Goal: Task Accomplishment & Management: Manage account settings

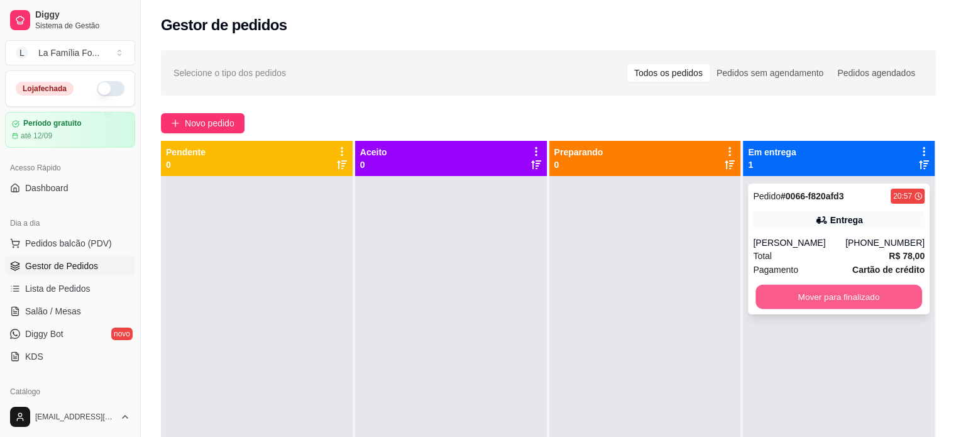
click at [770, 301] on button "Mover para finalizado" at bounding box center [839, 297] width 167 height 25
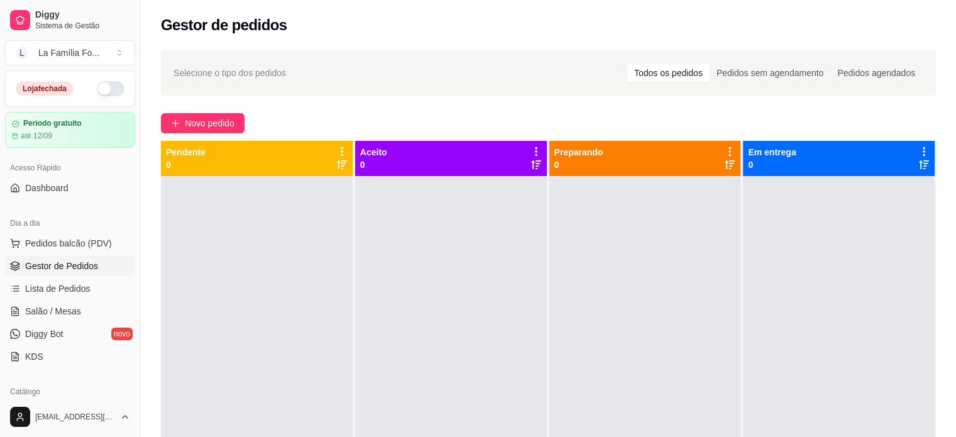
click at [112, 91] on button "button" at bounding box center [111, 88] width 28 height 15
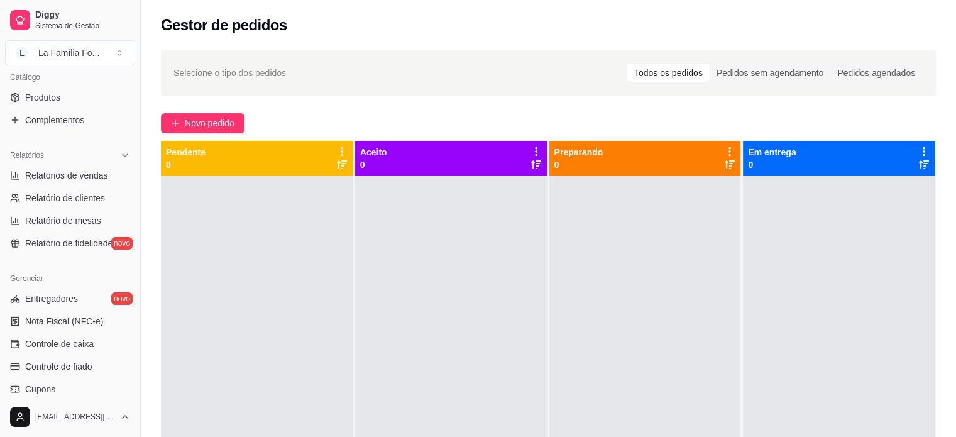
scroll to position [317, 0]
click at [81, 235] on span "Relatório de fidelidade" at bounding box center [68, 241] width 87 height 13
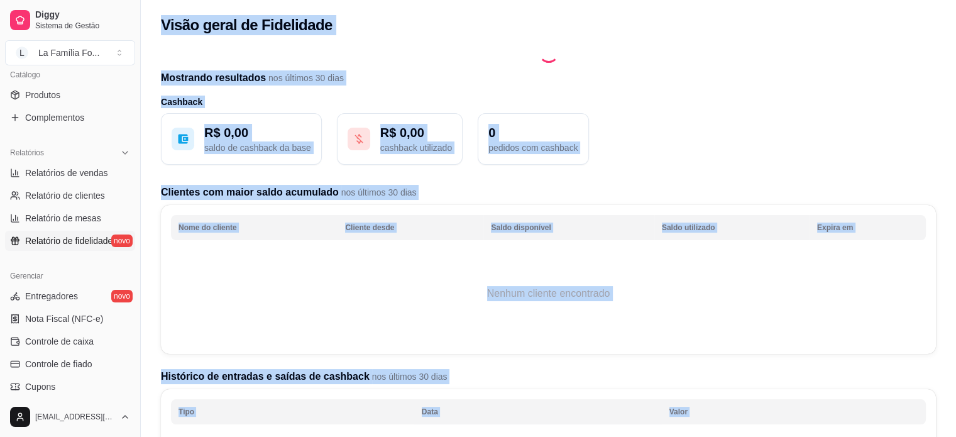
click at [708, 81] on h2 "Mostrando resultados nos últimos 30 dias" at bounding box center [548, 77] width 775 height 15
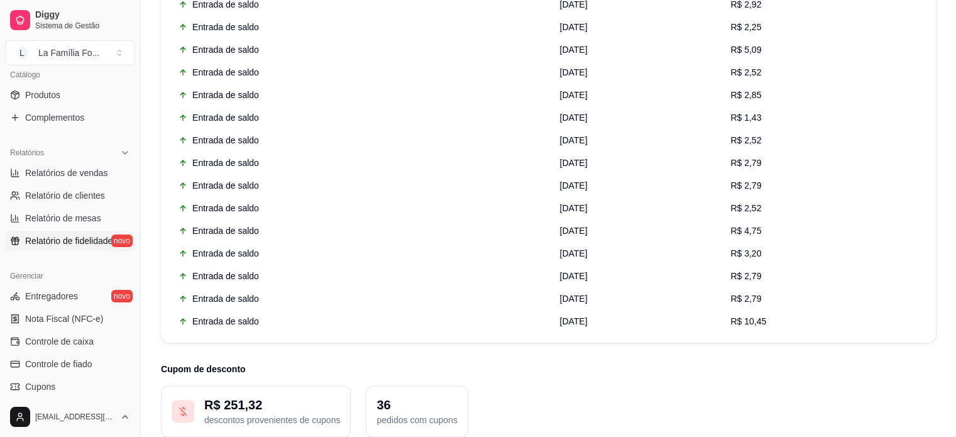
scroll to position [1677, 0]
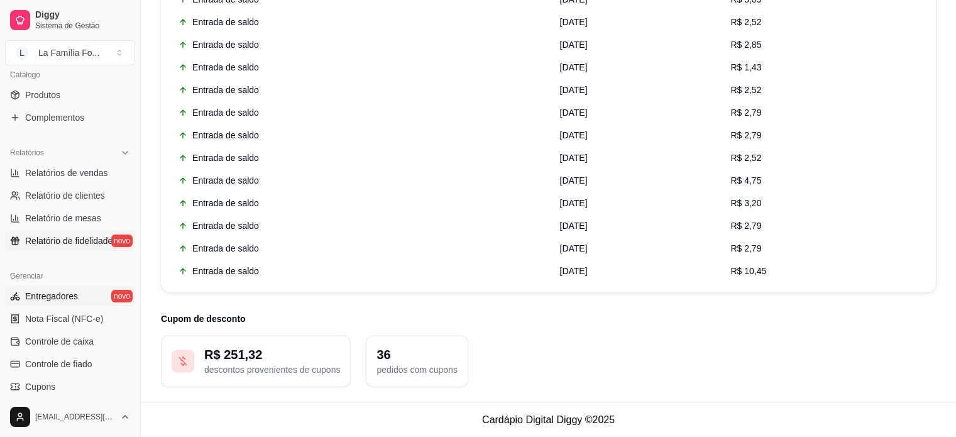
click at [79, 304] on link "Entregadores novo" at bounding box center [70, 296] width 130 height 20
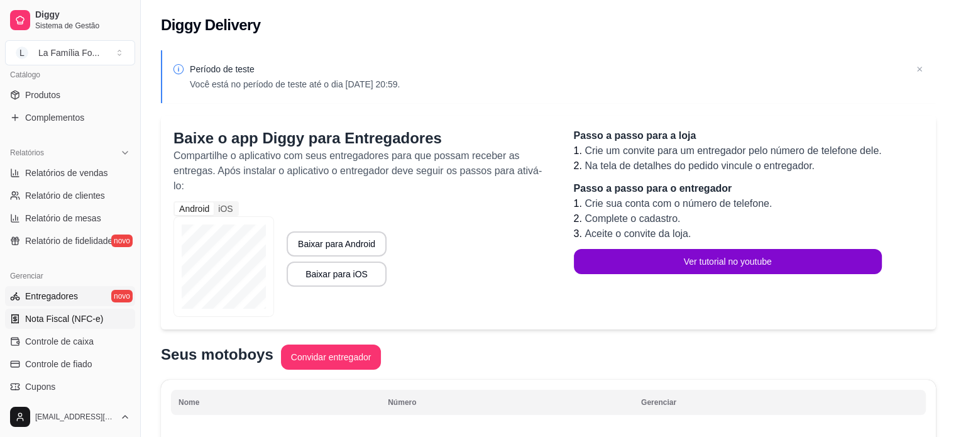
click at [79, 323] on span "Nota Fiscal (NFC-e)" at bounding box center [64, 319] width 78 height 13
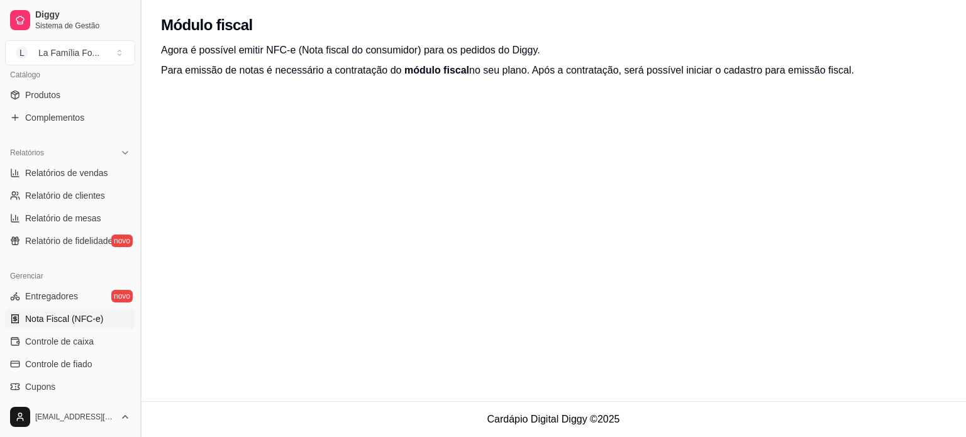
drag, startPoint x: 138, startPoint y: 240, endPoint x: 137, endPoint y: 304, distance: 64.2
click at [137, 304] on button "Toggle Sidebar" at bounding box center [140, 218] width 10 height 437
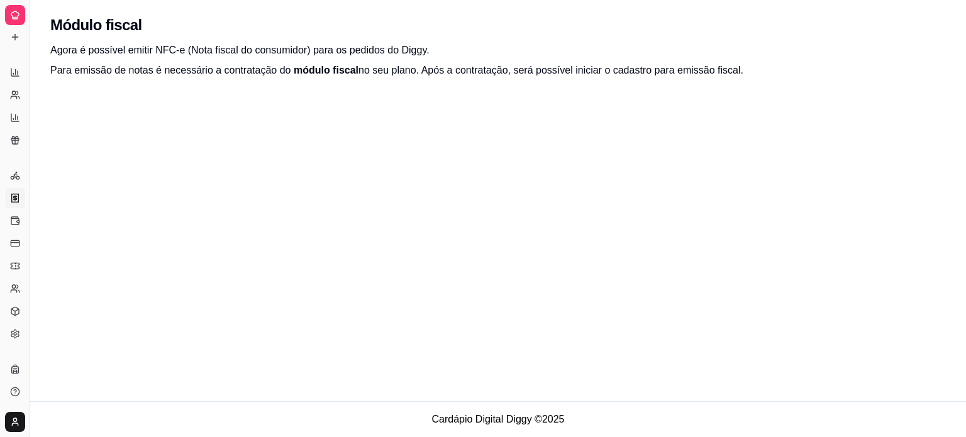
scroll to position [210, 0]
click at [31, 245] on button "Toggle Sidebar" at bounding box center [30, 218] width 10 height 437
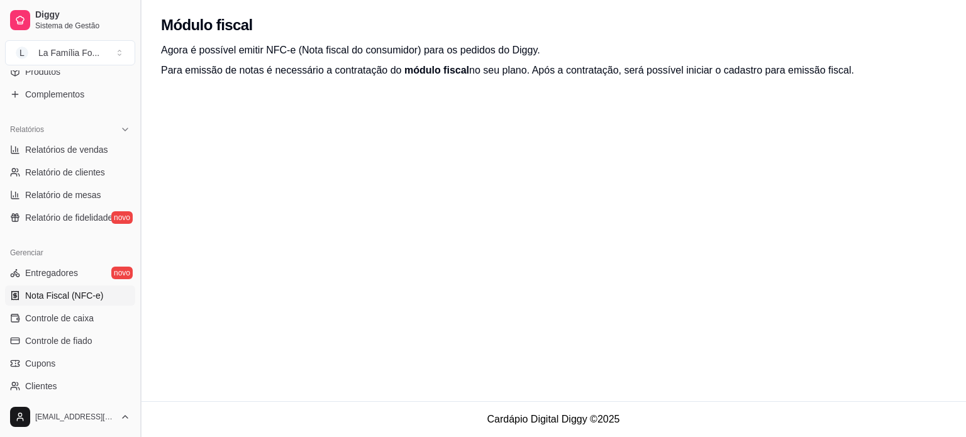
scroll to position [352, 0]
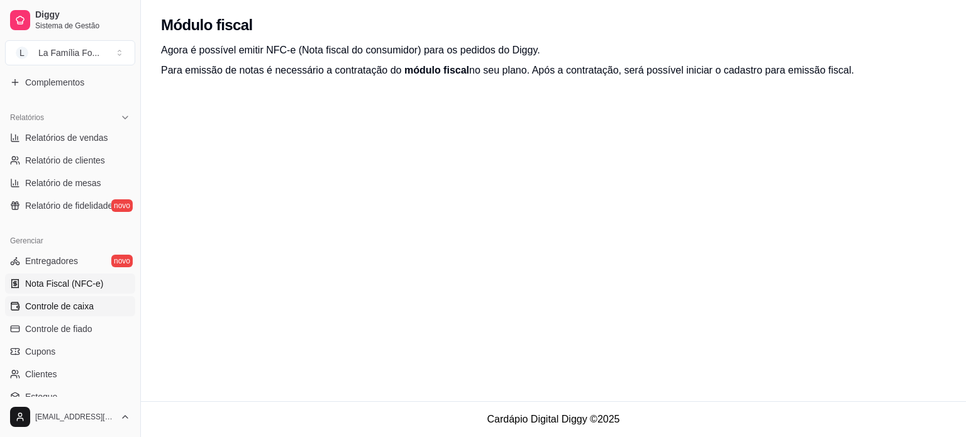
click at [96, 314] on link "Controle de caixa" at bounding box center [70, 306] width 130 height 20
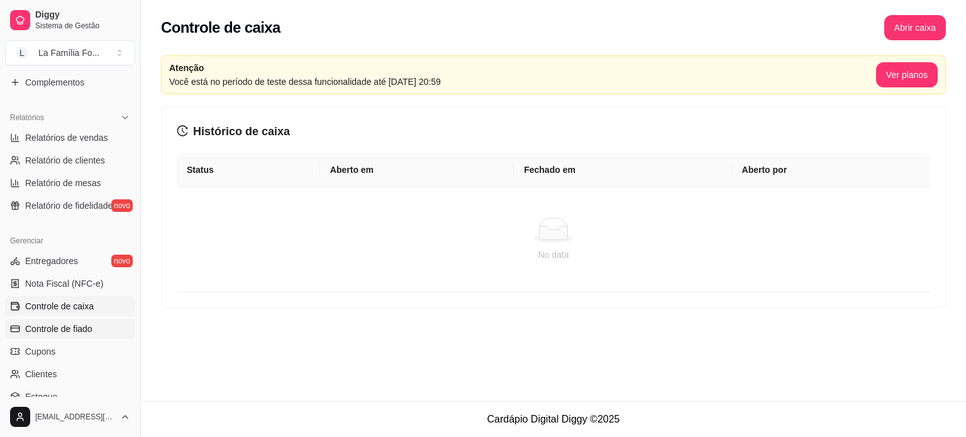
click at [97, 328] on link "Controle de fiado" at bounding box center [70, 329] width 130 height 20
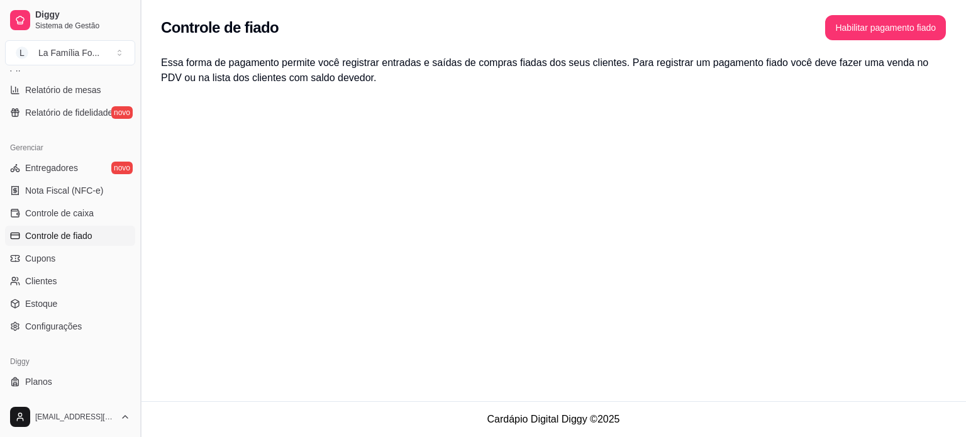
scroll to position [448, 0]
click at [63, 254] on link "Cupons" at bounding box center [70, 256] width 130 height 20
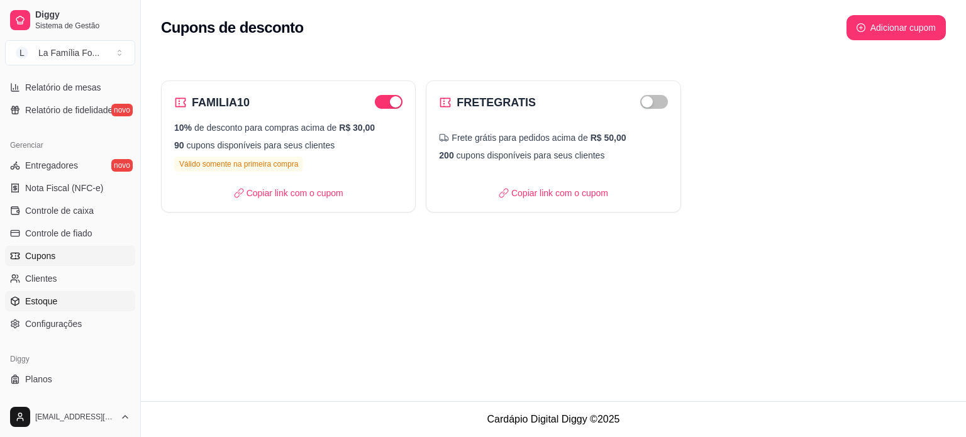
click at [74, 303] on link "Estoque" at bounding box center [70, 301] width 130 height 20
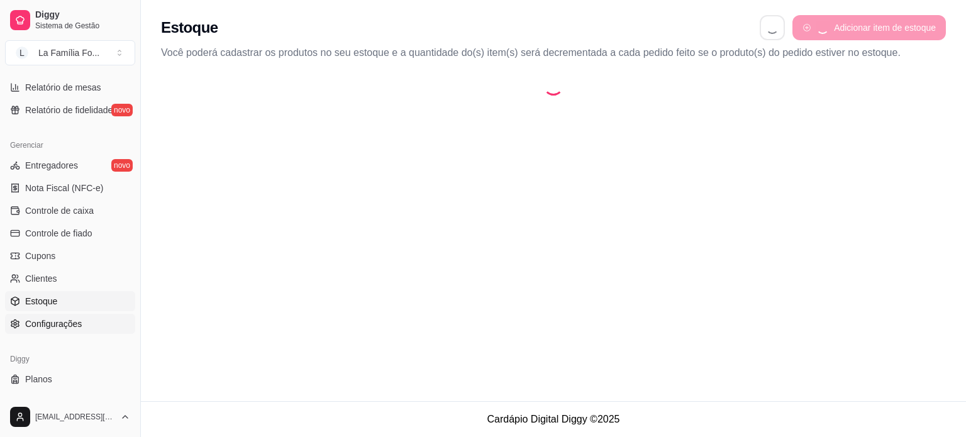
select select "QUANTITY_ORDER"
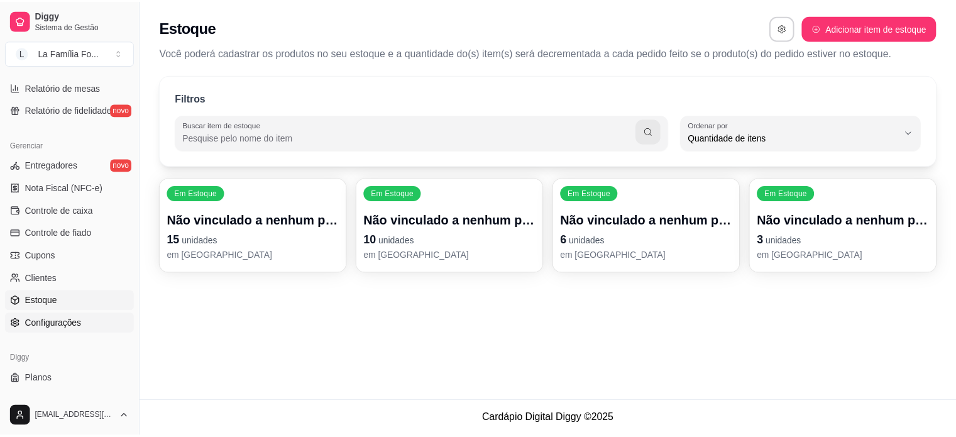
scroll to position [12, 0]
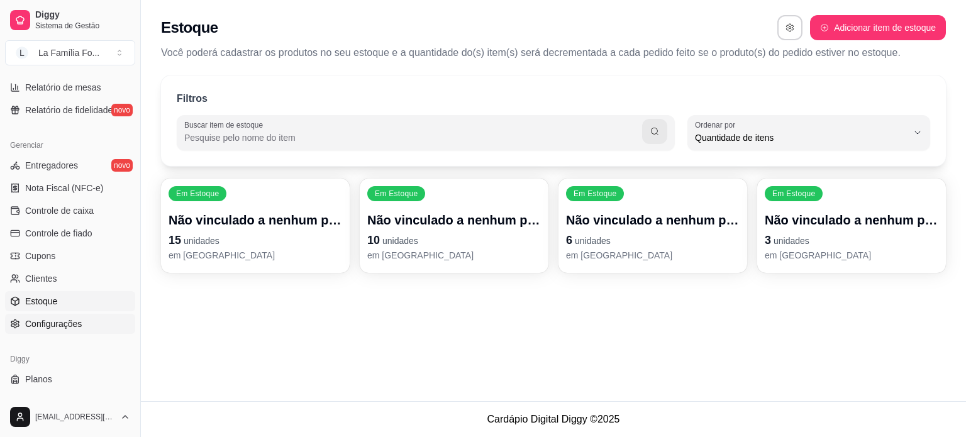
click at [74, 321] on span "Configurações" at bounding box center [53, 324] width 57 height 13
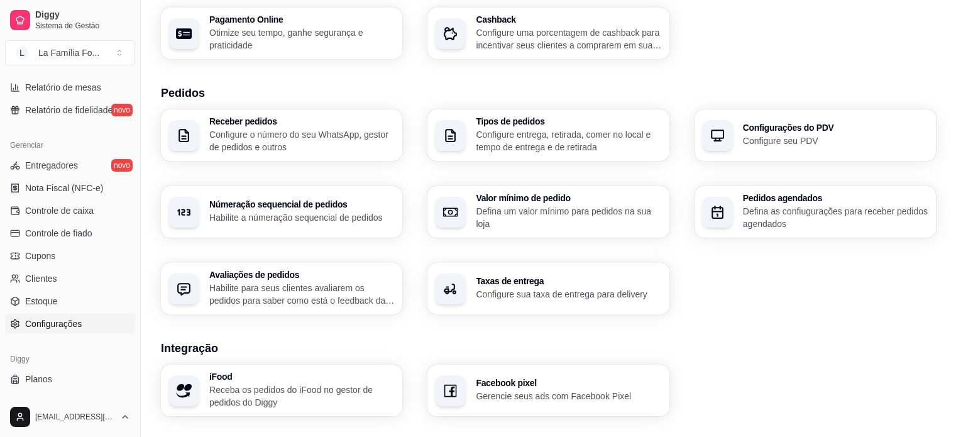
scroll to position [224, 0]
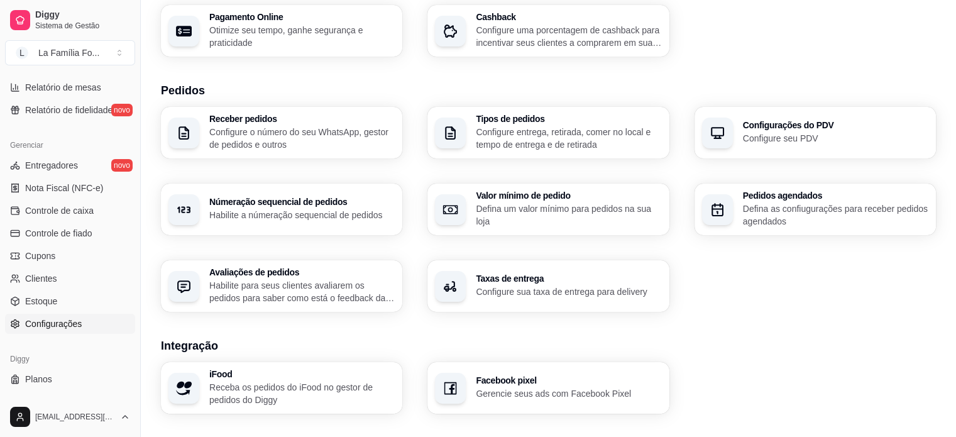
click at [252, 299] on p "Habilite para seus clientes avaliarem os pedidos para saber como está o feedbac…" at bounding box center [302, 291] width 186 height 25
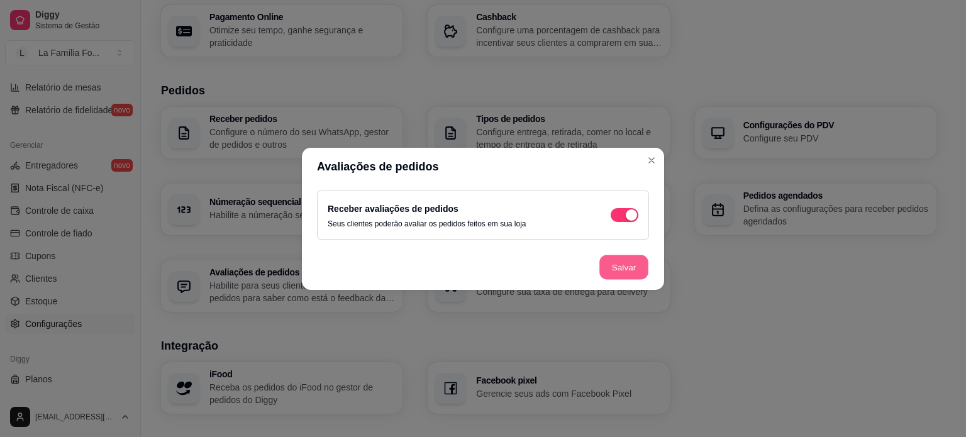
click at [612, 260] on button "Salvar" at bounding box center [623, 267] width 49 height 25
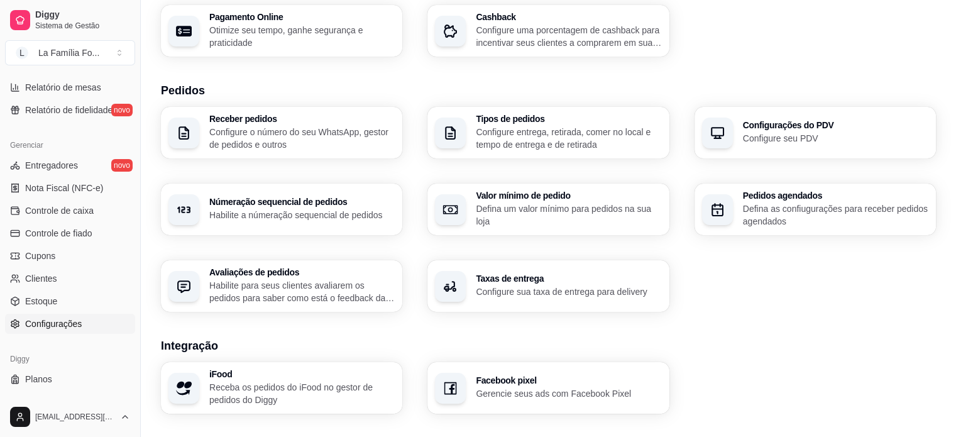
click at [509, 402] on div "Facebook pixel Gerencie seus ads com Facebook Pixel" at bounding box center [548, 388] width 241 height 52
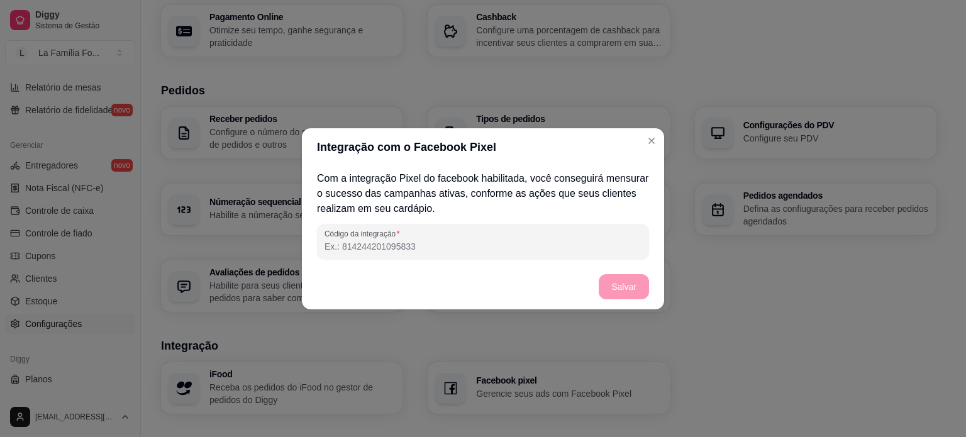
click at [595, 243] on input "Código da integração" at bounding box center [482, 246] width 317 height 13
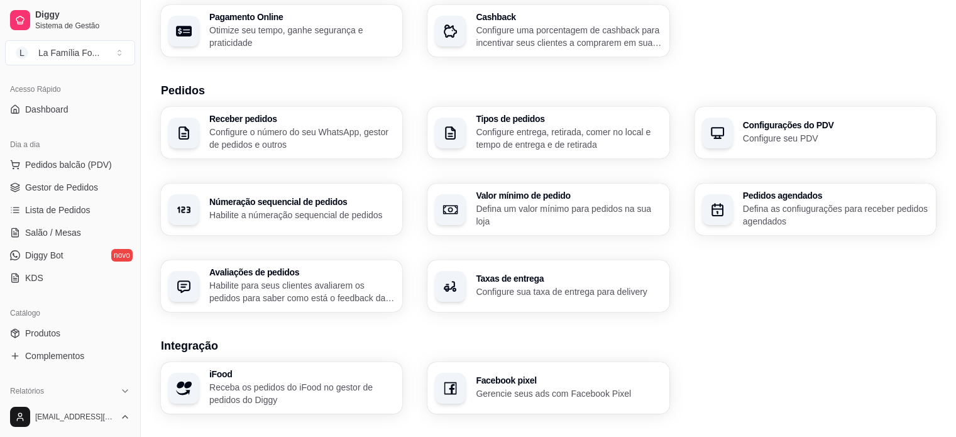
scroll to position [20, 0]
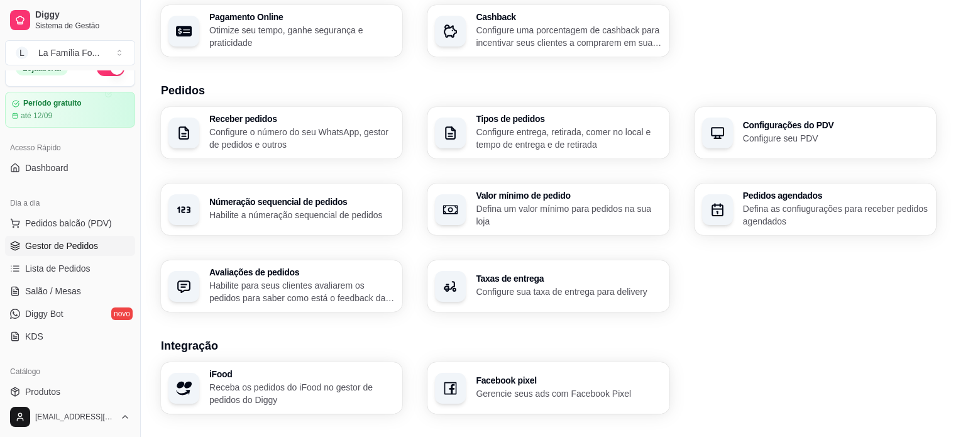
click at [68, 243] on span "Gestor de Pedidos" at bounding box center [61, 246] width 73 height 13
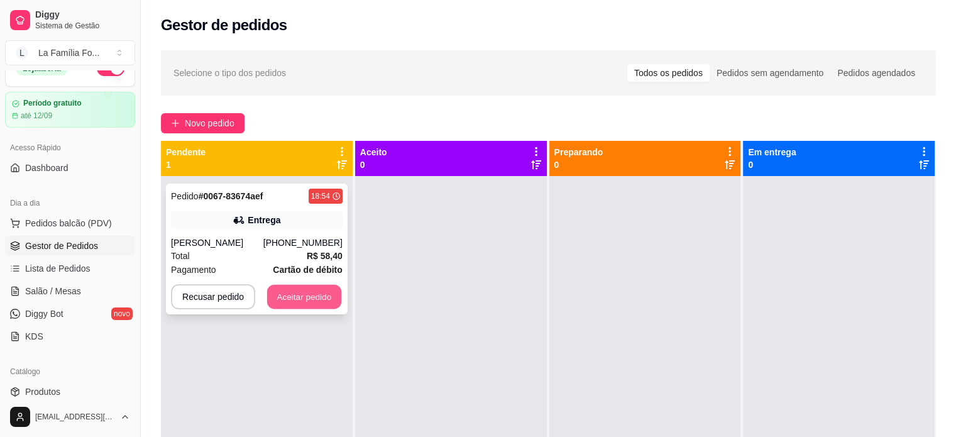
click at [294, 294] on button "Aceitar pedido" at bounding box center [304, 297] width 74 height 25
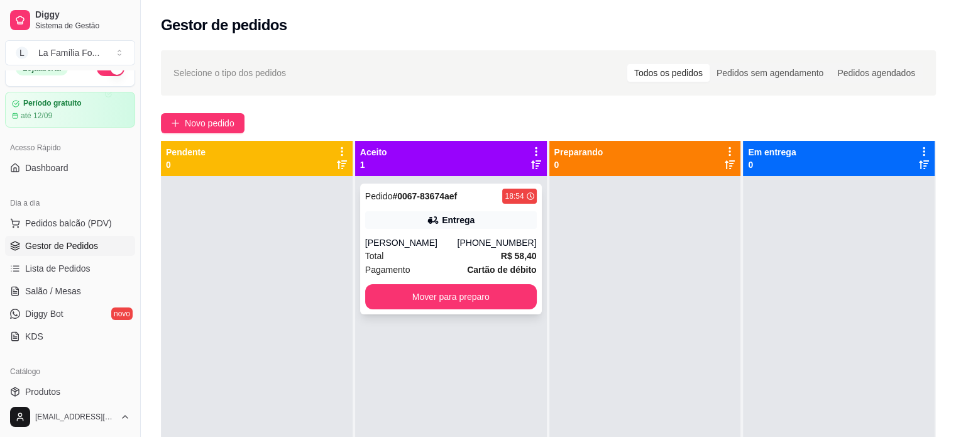
click at [446, 249] on div "Total R$ 58,40" at bounding box center [451, 256] width 172 height 14
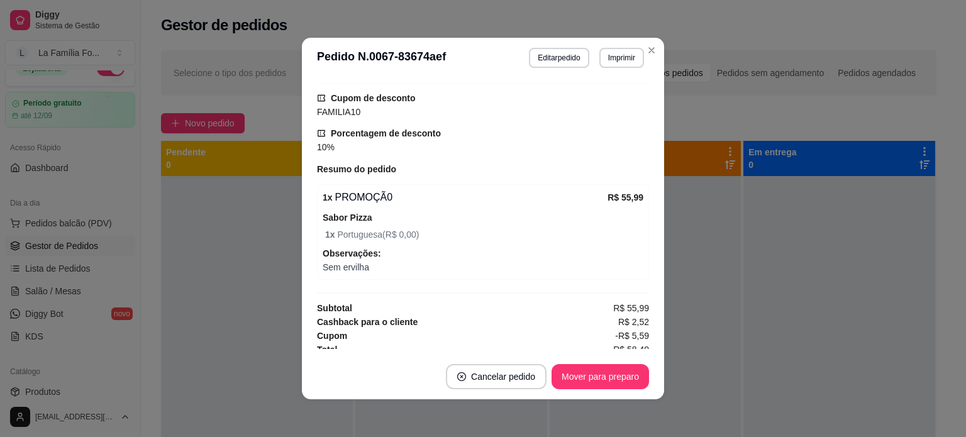
scroll to position [388, 0]
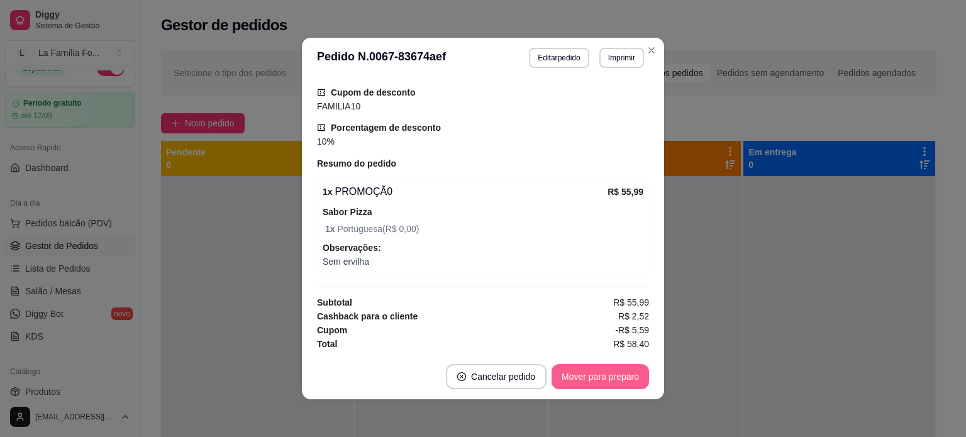
click at [627, 384] on button "Mover para preparo" at bounding box center [599, 376] width 97 height 25
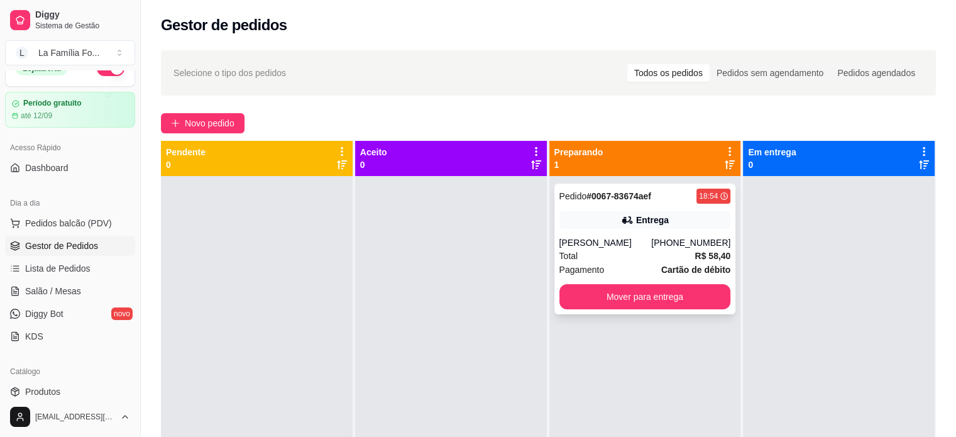
click at [658, 210] on div "Pedido # 0067-83674aef 18:54 Entrega [PERSON_NAME] [PHONE_NUMBER] Total R$ 58,4…" at bounding box center [646, 249] width 182 height 131
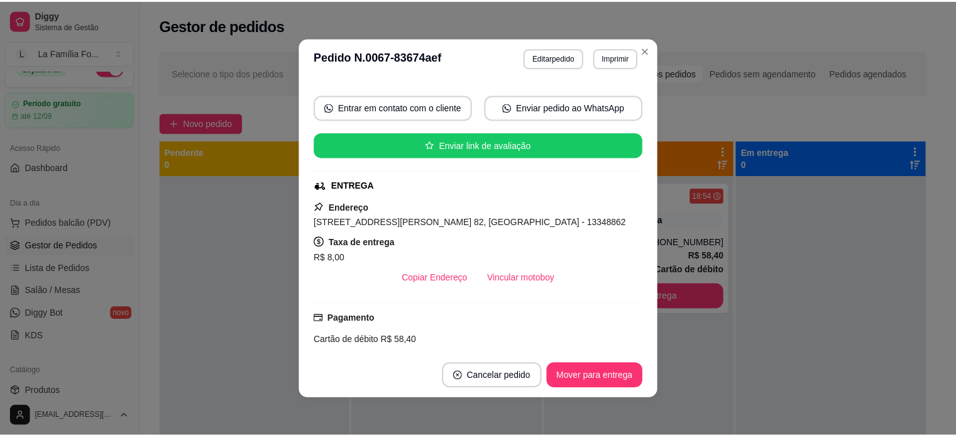
scroll to position [106, 0]
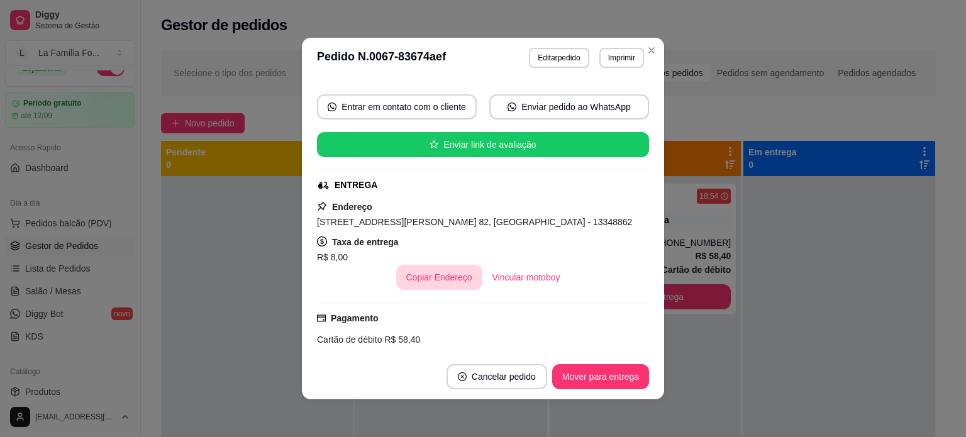
click at [418, 279] on button "Copiar Endereço" at bounding box center [439, 277] width 86 height 25
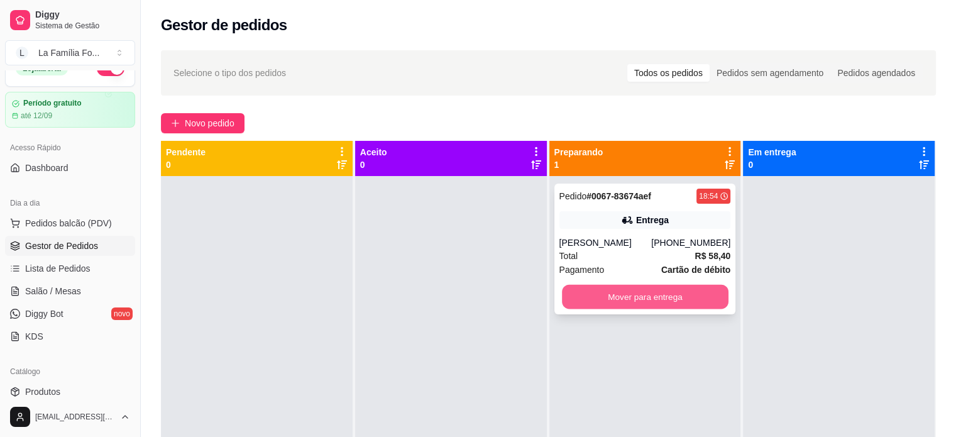
click at [625, 305] on button "Mover para entrega" at bounding box center [645, 297] width 167 height 25
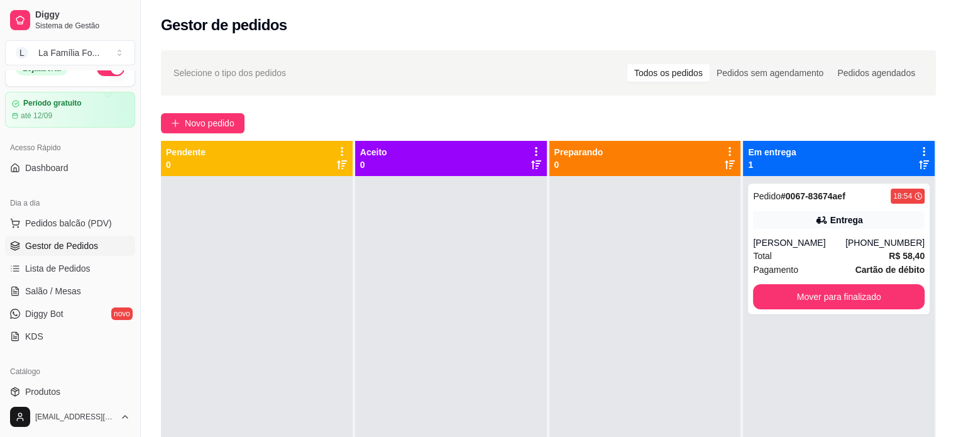
drag, startPoint x: 135, startPoint y: 193, endPoint x: 172, endPoint y: 202, distance: 37.7
click at [172, 202] on div "Diggy Sistema de Gestão L La Família Fo ... Loja aberta Período gratuito até 12…" at bounding box center [478, 314] width 956 height 629
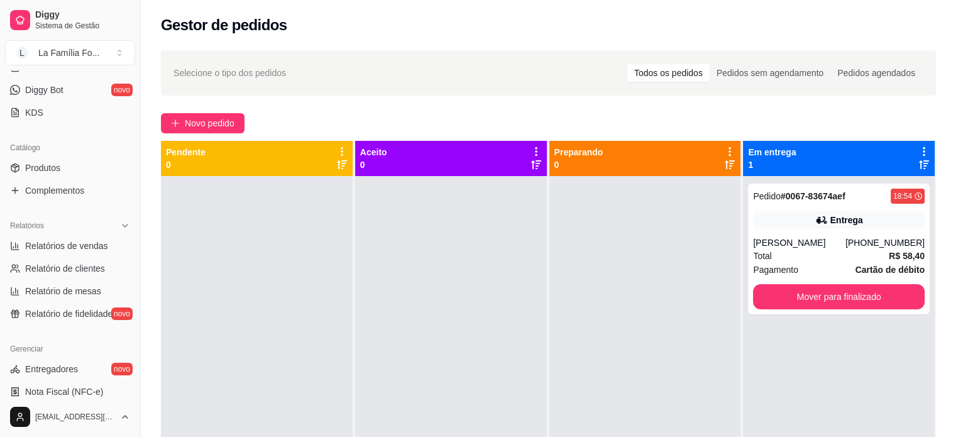
scroll to position [262, 0]
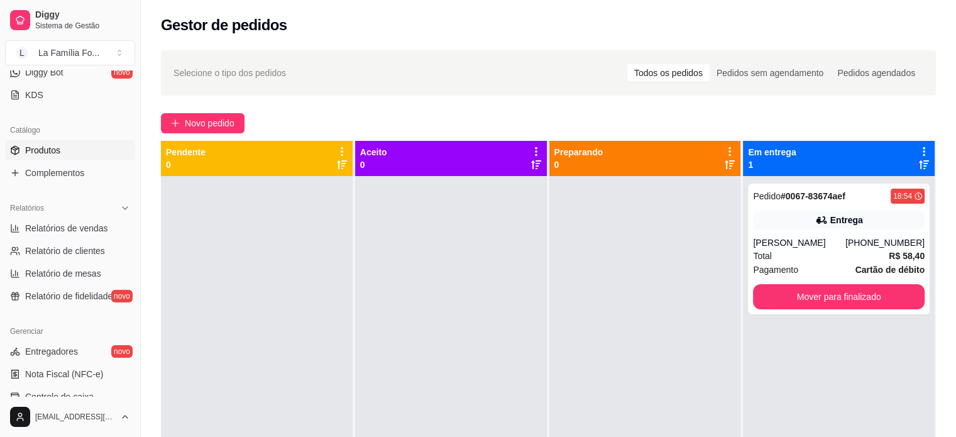
click at [87, 150] on link "Produtos" at bounding box center [70, 150] width 130 height 20
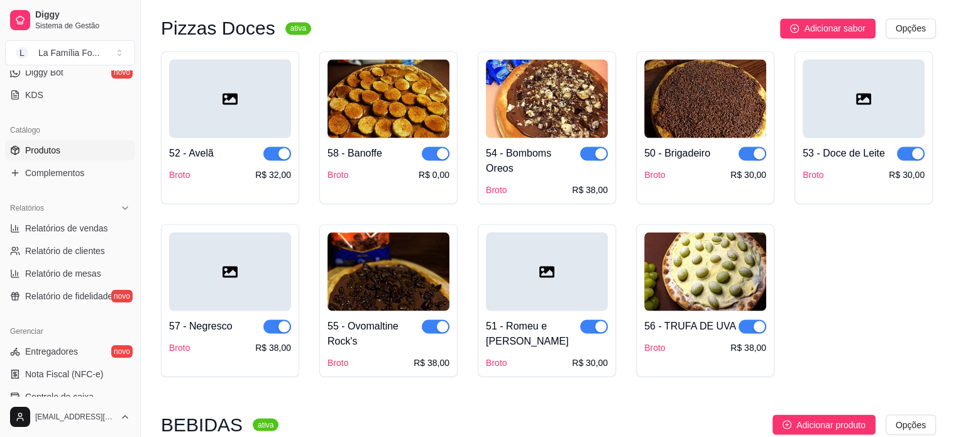
scroll to position [2307, 0]
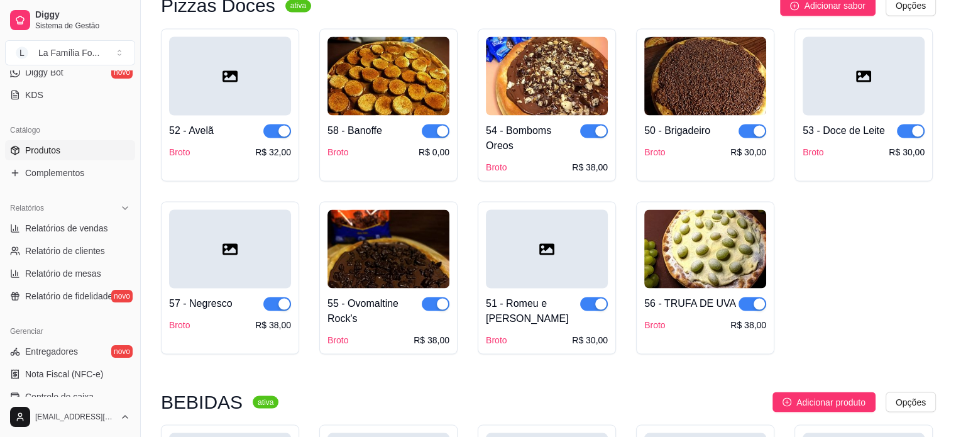
click at [735, 36] on img at bounding box center [706, 75] width 122 height 79
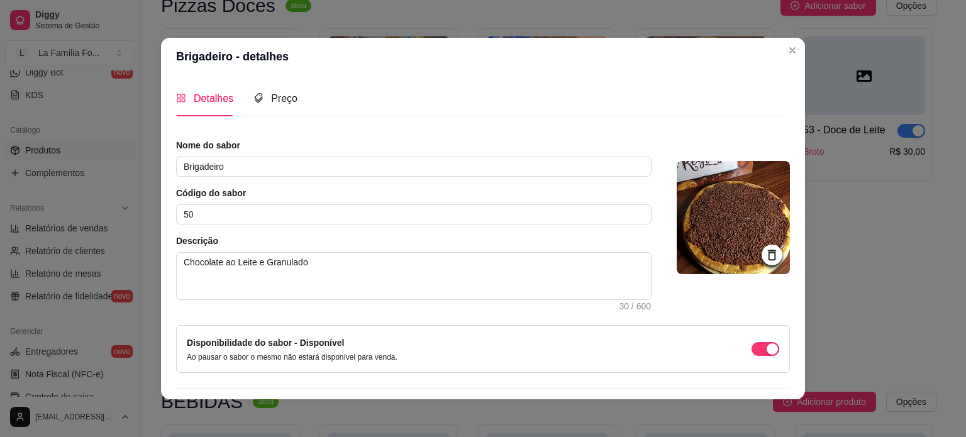
click at [720, 204] on img at bounding box center [733, 217] width 113 height 113
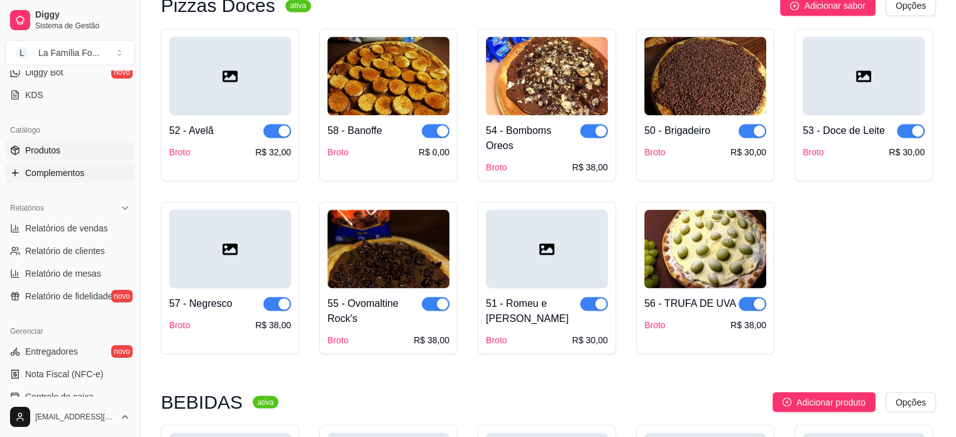
click at [77, 165] on link "Complementos" at bounding box center [70, 173] width 130 height 20
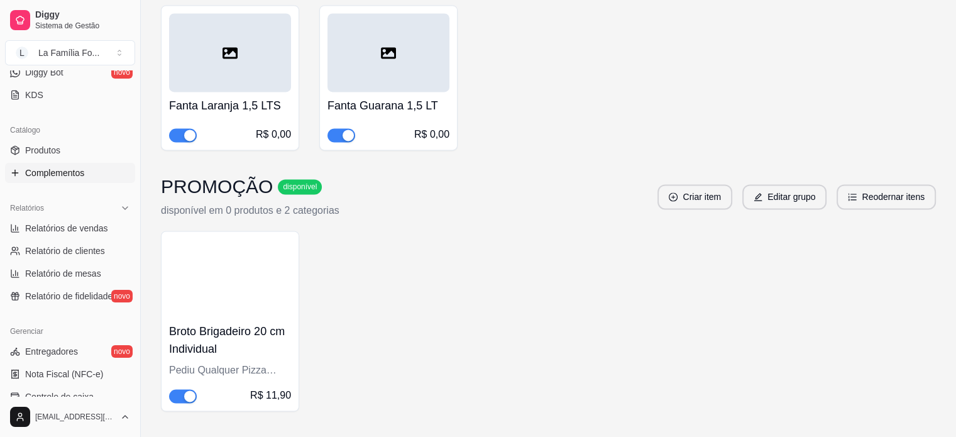
scroll to position [1844, 0]
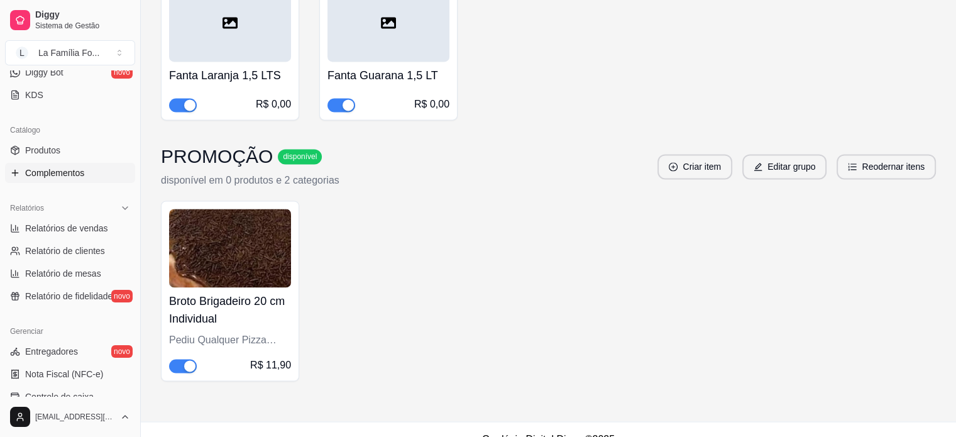
click at [172, 359] on span "button" at bounding box center [183, 366] width 28 height 14
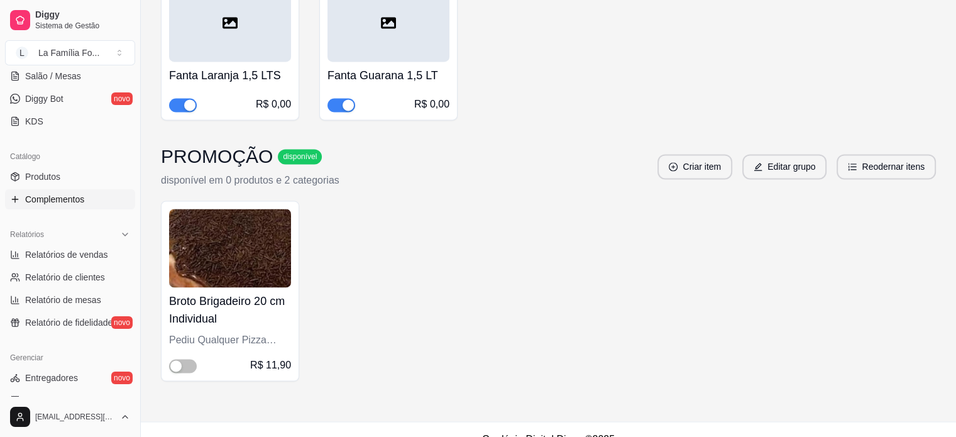
scroll to position [245, 0]
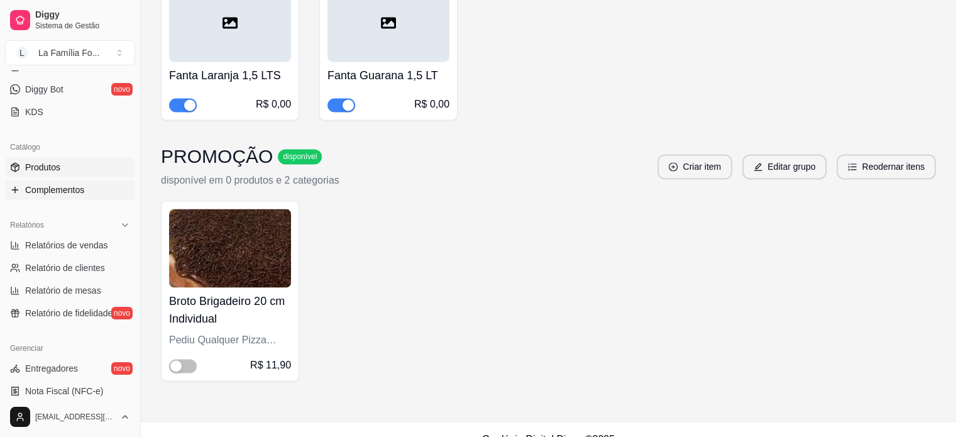
click at [75, 165] on link "Produtos" at bounding box center [70, 167] width 130 height 20
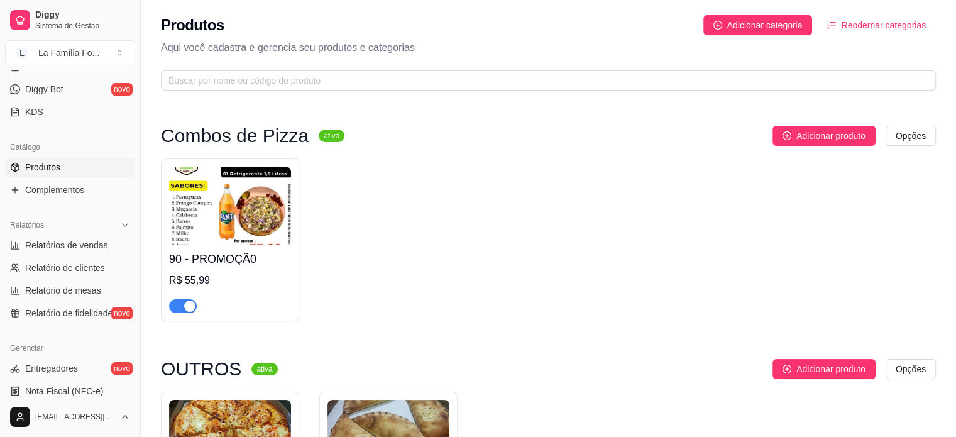
click at [206, 272] on div "90 - PROMOÇÃ0 R$ 55,99" at bounding box center [230, 279] width 122 height 68
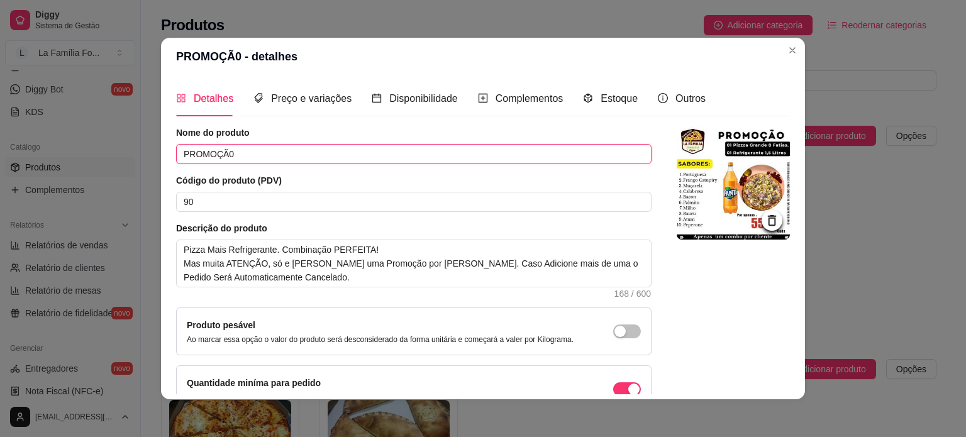
click at [274, 158] on input "PROMOÇÃ0" at bounding box center [413, 154] width 475 height 20
type input "COMBO 01"
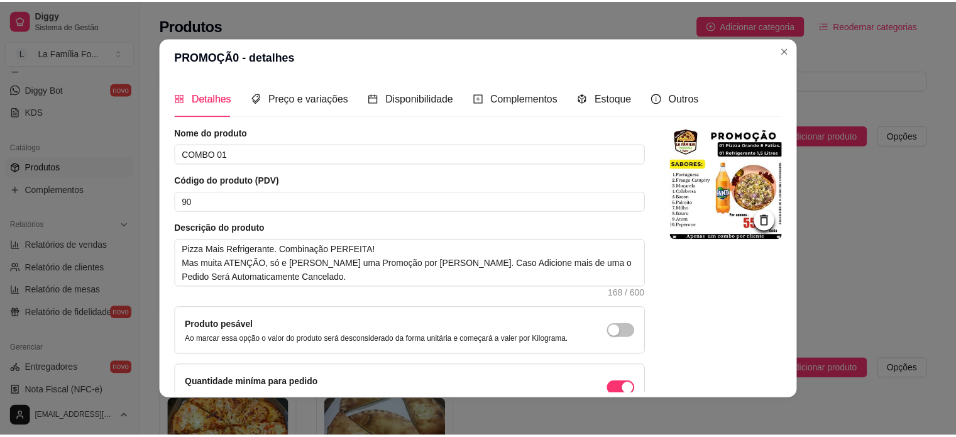
scroll to position [116, 0]
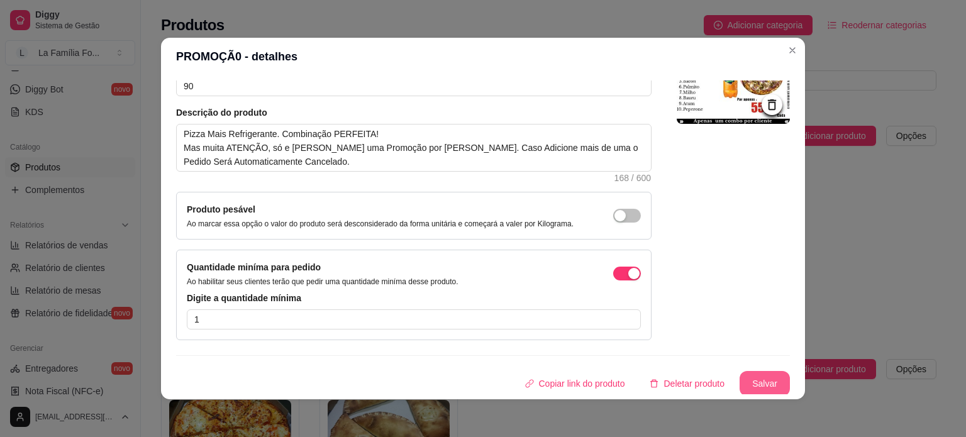
click at [767, 379] on button "Salvar" at bounding box center [765, 383] width 50 height 25
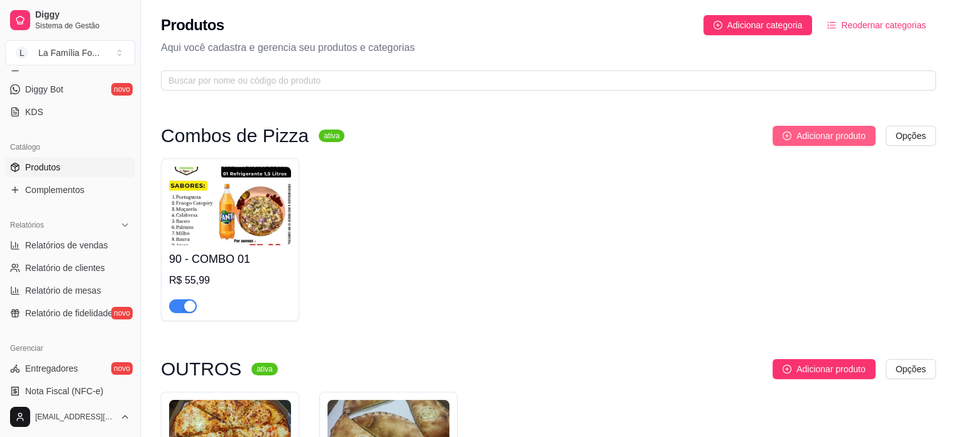
click at [819, 143] on button "Adicionar produto" at bounding box center [824, 136] width 103 height 20
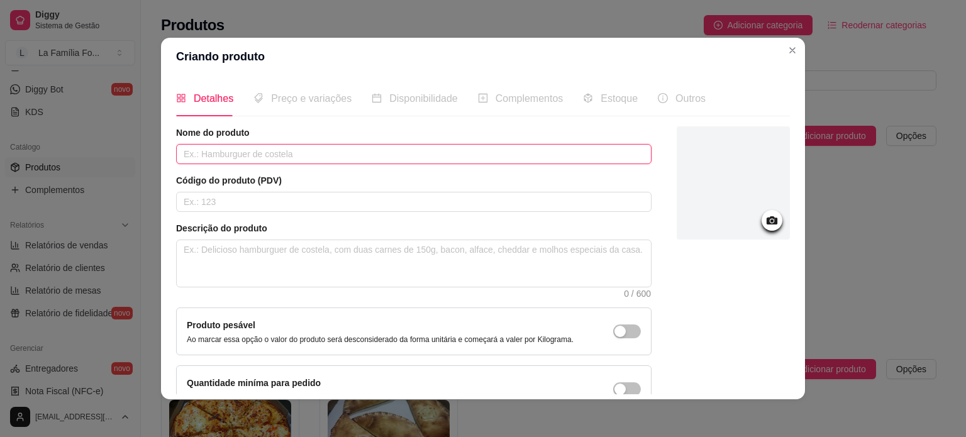
click at [402, 155] on input "text" at bounding box center [413, 154] width 475 height 20
type input "COMBO 02"
click at [382, 201] on input "text" at bounding box center [413, 202] width 475 height 20
type input "6"
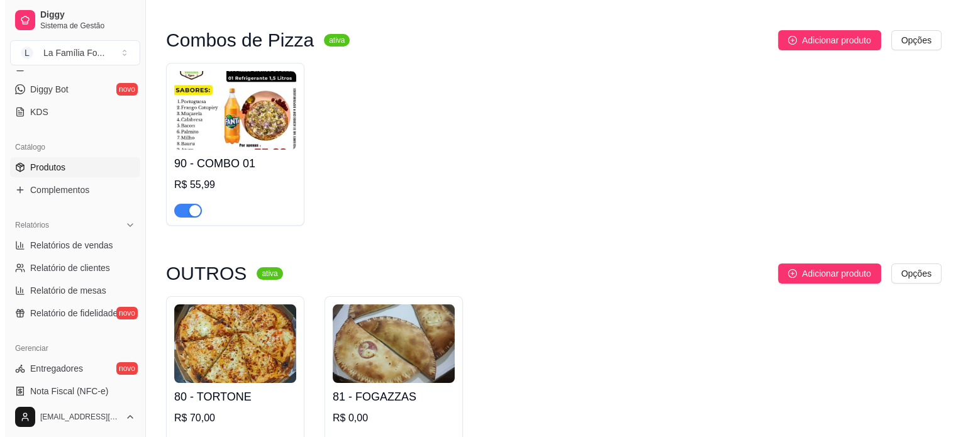
scroll to position [23, 0]
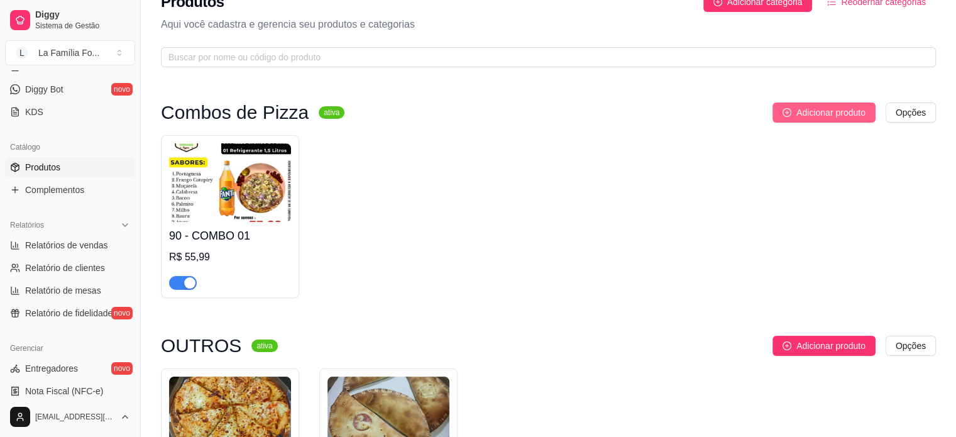
click at [782, 118] on button "Adicionar produto" at bounding box center [824, 112] width 103 height 20
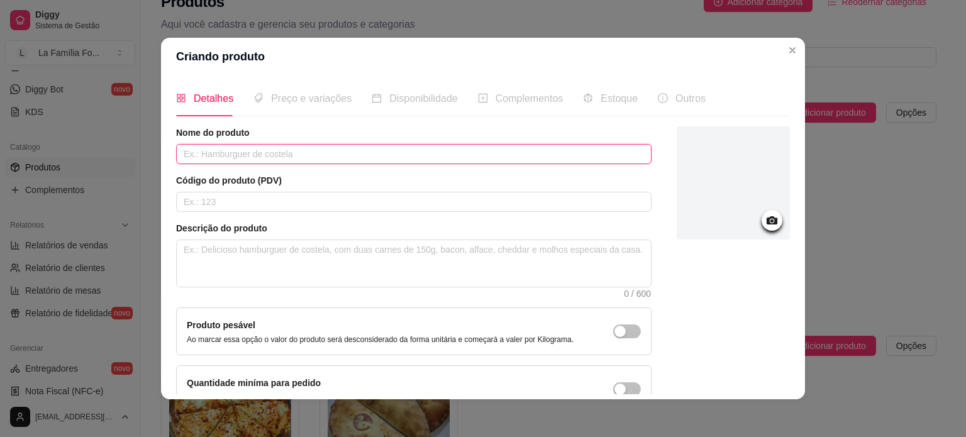
click at [198, 148] on input "text" at bounding box center [413, 154] width 475 height 20
type input "COMBO 02"
click at [231, 188] on div "Código do produto (PDV)" at bounding box center [413, 193] width 475 height 38
click at [231, 192] on input "text" at bounding box center [413, 202] width 475 height 20
type input "91"
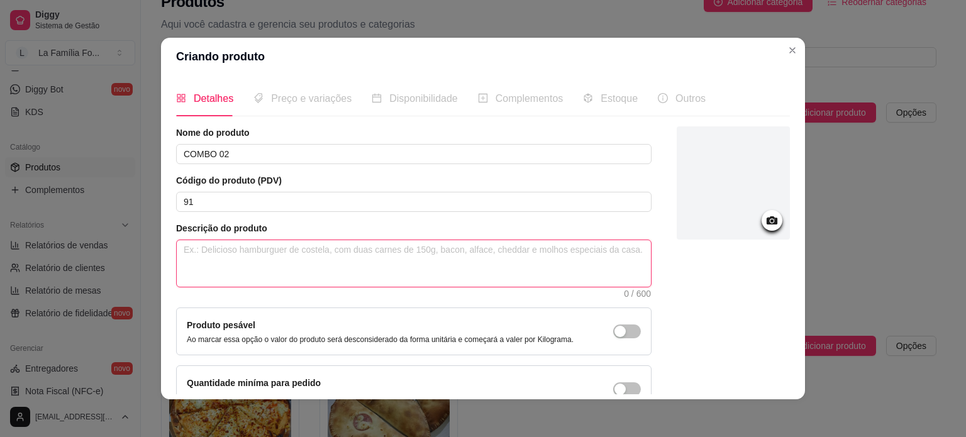
click at [257, 245] on textarea at bounding box center [414, 263] width 474 height 47
type textarea "0"
type textarea "01"
type textarea "01 P"
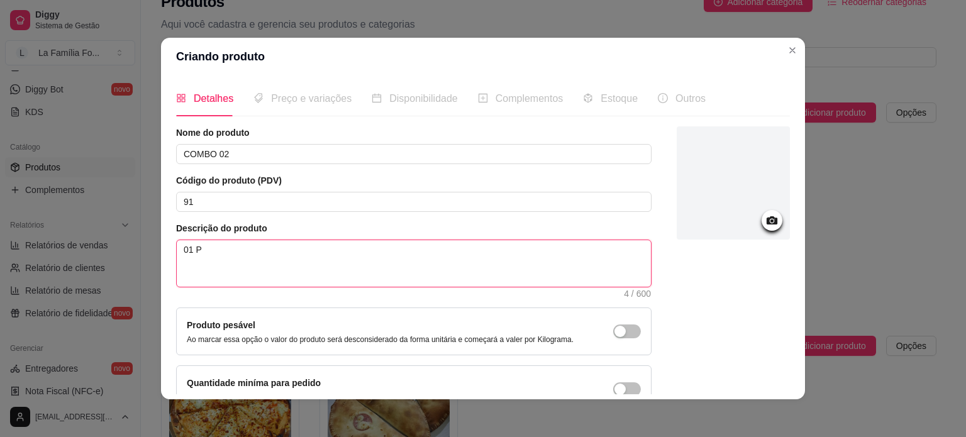
type textarea "01 PI"
type textarea "01 PIZ"
type textarea "01 PIZZ"
type textarea "01 PIZZA"
type textarea "01 PIZZAG"
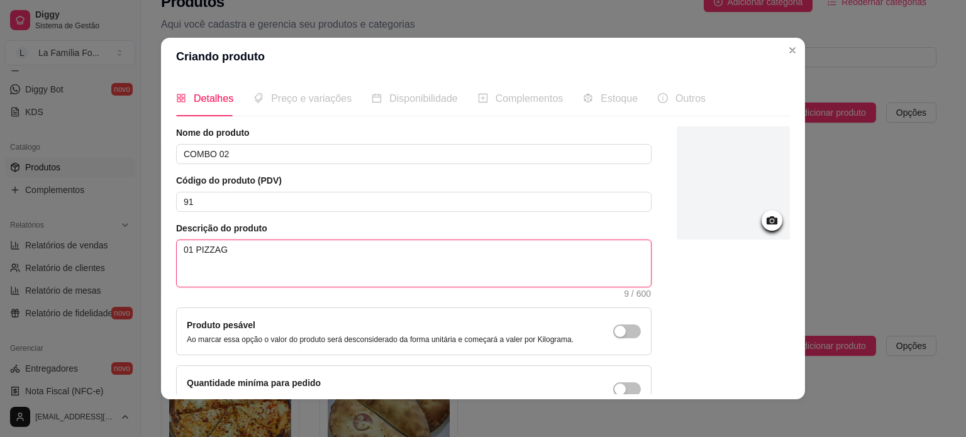
type textarea "01 PIZZAGR"
type textarea "01 PIZZAGRA"
type textarea "01 PIZZAGRAN"
type textarea "01 PIZZAGRAND"
type textarea "01 PIZZAGRAN"
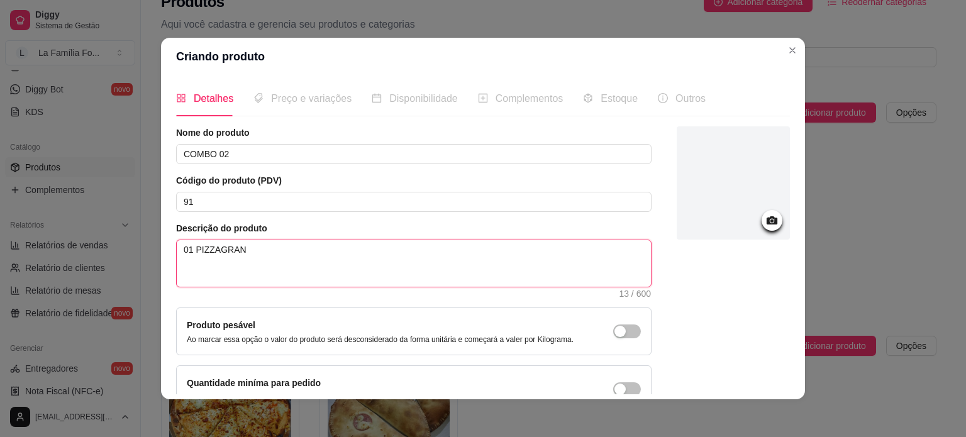
type textarea "01 PIZZAGRA"
type textarea "01 PIZZAGR"
type textarea "01 PIZZAG"
type textarea "01 PIZZA"
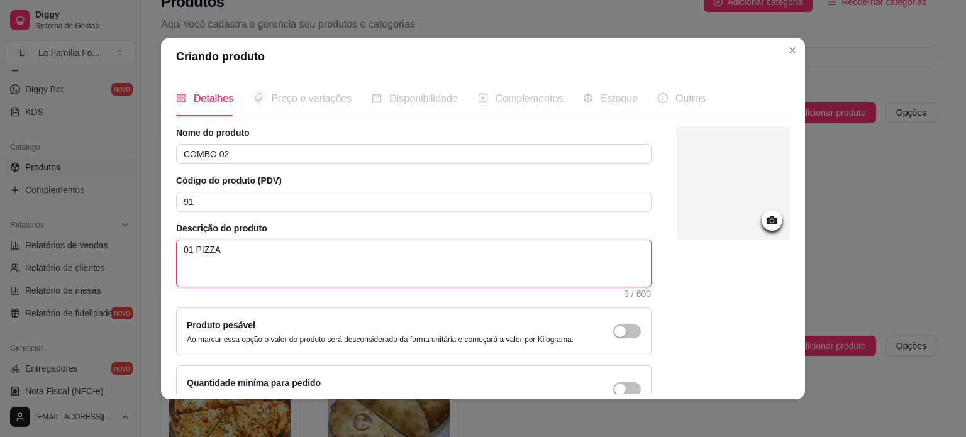
type textarea "01 PIZZA G"
type textarea "01 PIZZA GR"
type textarea "01 PIZZA GRA"
type textarea "01 PIZZA GRAN"
type textarea "01 PIZZA GRAND"
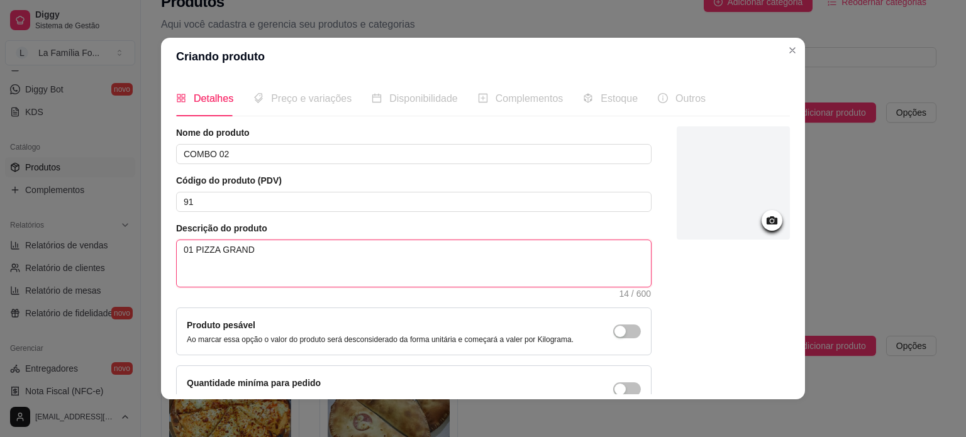
type textarea "01 PIZZA GRANDE"
type textarea "01 PIZZA GRANDE S"
type textarea "01 PIZZA GRANDE SA"
type textarea "01 PIZZA GRANDE SAL"
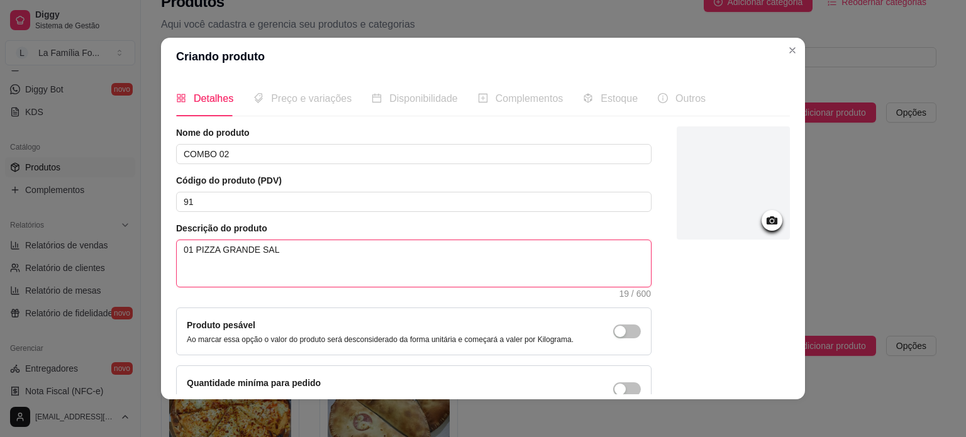
type textarea "01 PIZZA GRANDE SALG"
type textarea "01 PIZZA GRANDE SALGA"
type textarea "01 PIZZA GRANDE SALGAD"
type textarea "01 PIZZA GRANDE SALGADA"
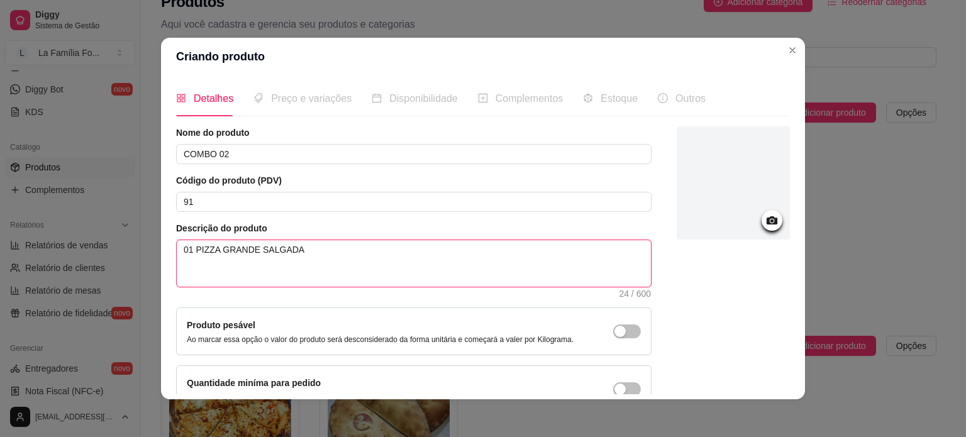
type textarea "01 PIZZA GRANDE SALGADA 8"
type textarea "01 PIZZA GRANDE SALGADA 8 F"
type textarea "01 PIZZA GRANDE SALGADA 8 FA"
type textarea "01 PIZZA GRANDE SALGADA 8 FAT"
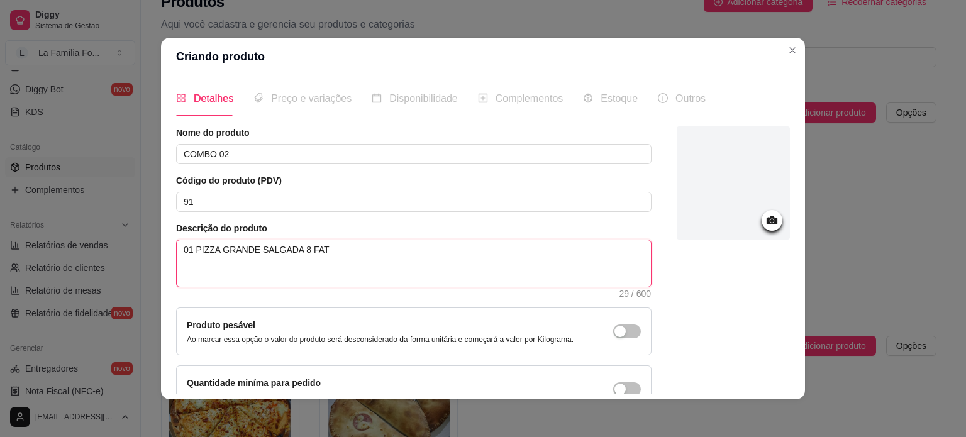
type textarea "01 PIZZA GRANDE SALGADA 8 FATI"
type textarea "01 PIZZA GRANDE SALGADA 8 FATIAS"
type textarea "01 PIZZA GRANDE SALGADA 8 FATIAS 0"
type textarea "01 PIZZA GRANDE SALGADA 8 FATIAS 01"
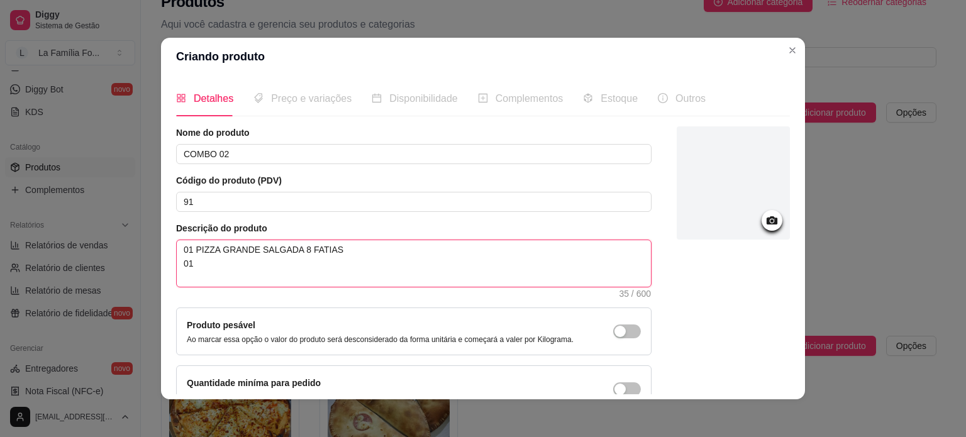
type textarea "01 PIZZA GRANDE SALGADA 8 FATIAS 01"
type textarea "01 PIZZA GRANDE SALGADA 8 FATIAS 01 P"
type textarea "01 PIZZA GRANDE SALGADA 8 FATIAS 01 PI"
type textarea "01 PIZZA GRANDE SALGADA 8 FATIAS 01 PIZ"
type textarea "01 PIZZA GRANDE SALGADA 8 FATIAS 01 PIZZ"
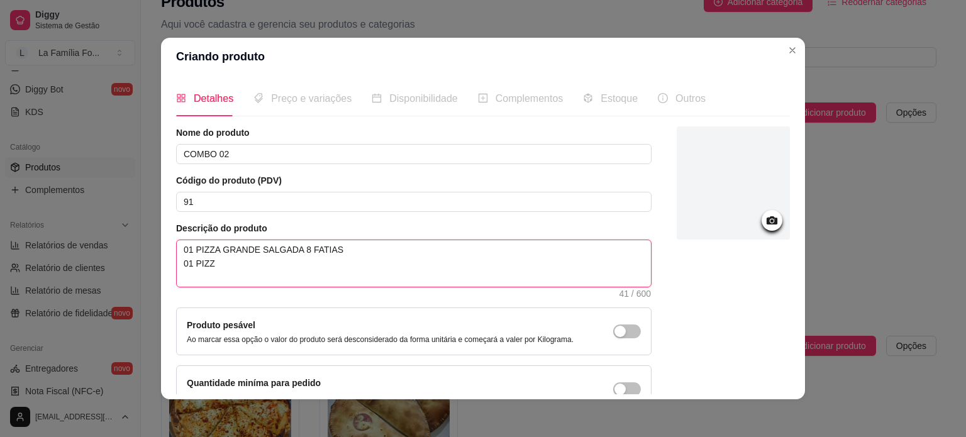
type textarea "01 PIZZA GRANDE SALGADA 8 FATIAS 01 PIZZA"
type textarea "01 PIZZA GRANDE SALGADA 8 FATIAS 01 PIZZA D"
type textarea "01 PIZZA GRANDE SALGADA 8 FATIAS 01 PIZZA DO"
type textarea "01 PIZZA GRANDE SALGADA 8 FATIAS 01 PIZZA DOC"
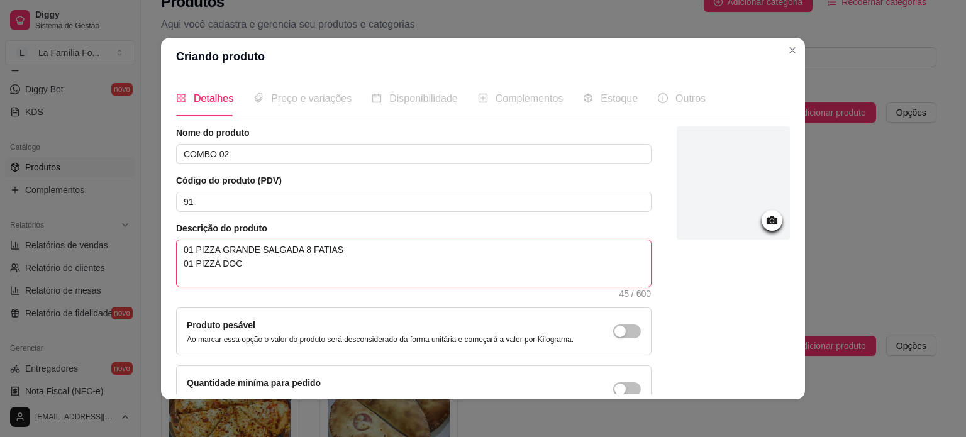
type textarea "01 PIZZA GRANDE SALGADA 8 FATIAS 01 PIZZA DOCE"
type textarea "01 PIZZA GRANDE SALGADA 8 FATIAS 01 PIZZA DOCE B"
type textarea "01 PIZZA GRANDE SALGADA 8 FATIAS 01 PIZZA DOCE BR"
type textarea "01 PIZZA GRANDE SALGADA 8 FATIAS 01 PIZZA DOCE BRO"
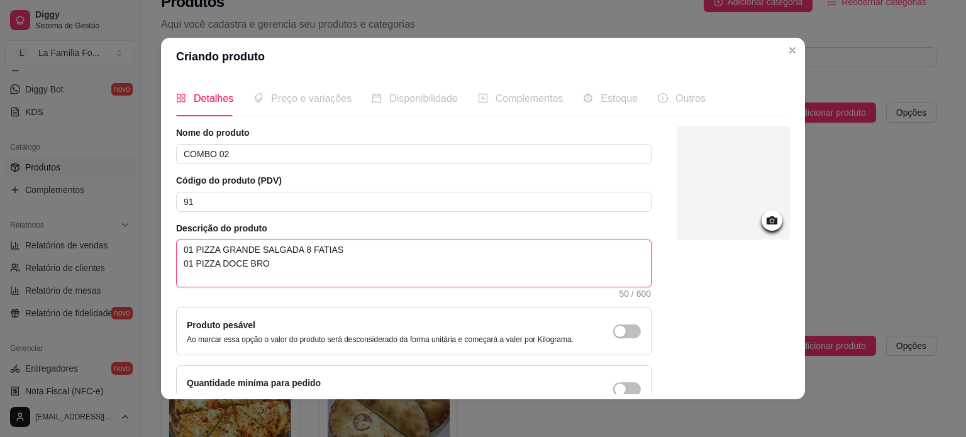
type textarea "01 PIZZA GRANDE SALGADA 8 FATIAS 01 PIZZA DOCE BROT"
type textarea "01 PIZZA GRANDE SALGADA 8 FATIAS 01 PIZZA DOCE BROTO"
type textarea "01 PIZZA GRANDE SALGADA 8 FATIAS 01 PIZZA DOCE BROTO 2"
type textarea "01 PIZZA GRANDE SALGADA 8 FATIAS 01 PIZZA DOCE BROTO 20"
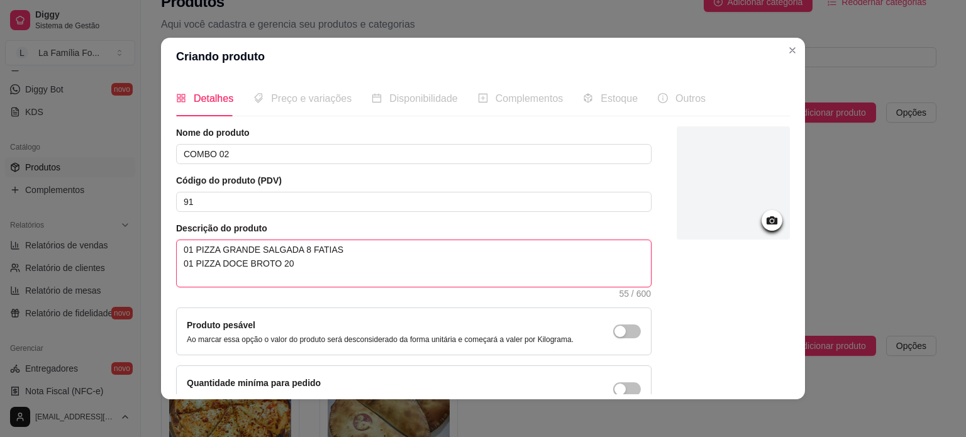
type textarea "01 PIZZA GRANDE SALGADA 8 FATIAS 01 PIZZA DOCE BROTO 20"
type textarea "01 PIZZA GRANDE SALGADA 8 FATIAS 01 PIZZA DOCE BROTO 20 C"
type textarea "01 PIZZA GRANDE SALGADA 8 FATIAS 01 PIZZA DOCE BROTO 20 CM"
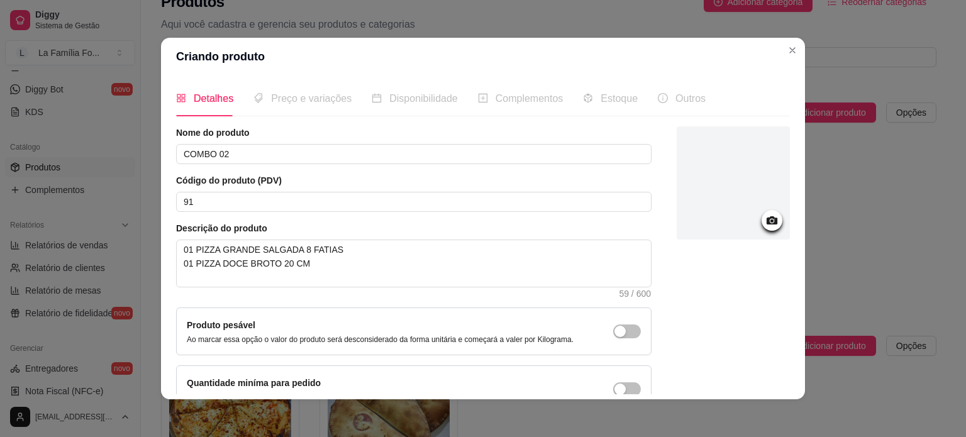
scroll to position [73, 0]
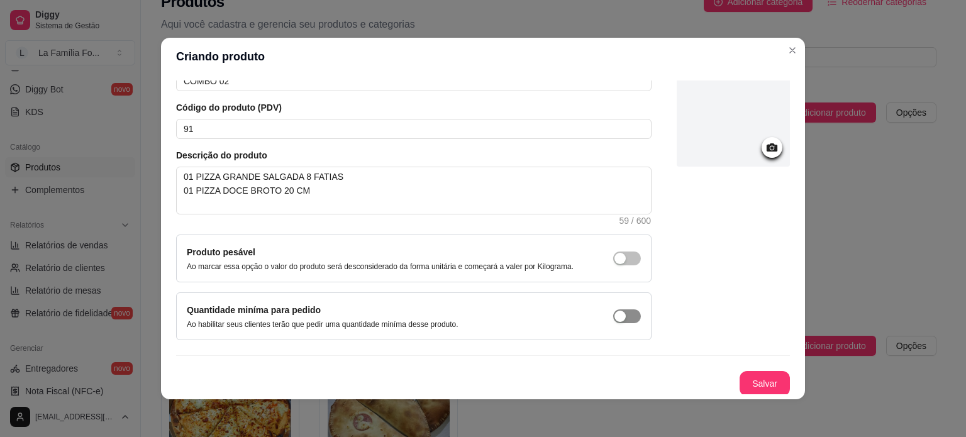
click at [614, 311] on div "button" at bounding box center [619, 316] width 11 height 11
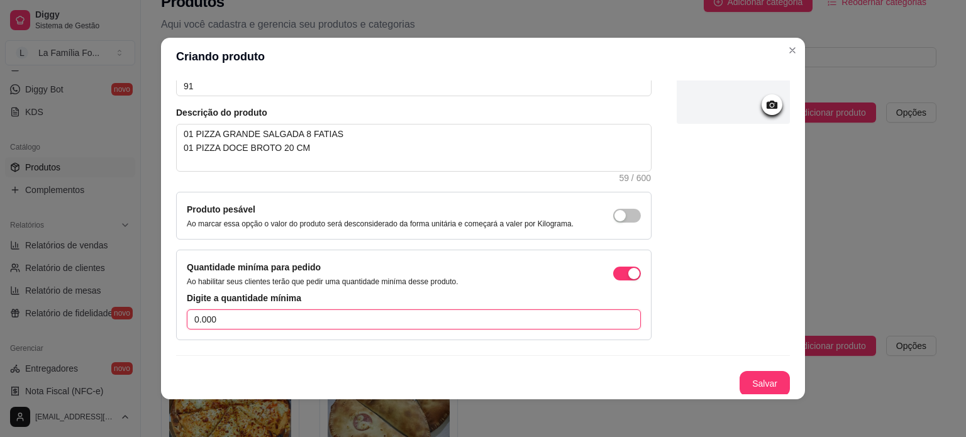
click at [289, 317] on input "0.000" at bounding box center [414, 319] width 454 height 20
type input "1"
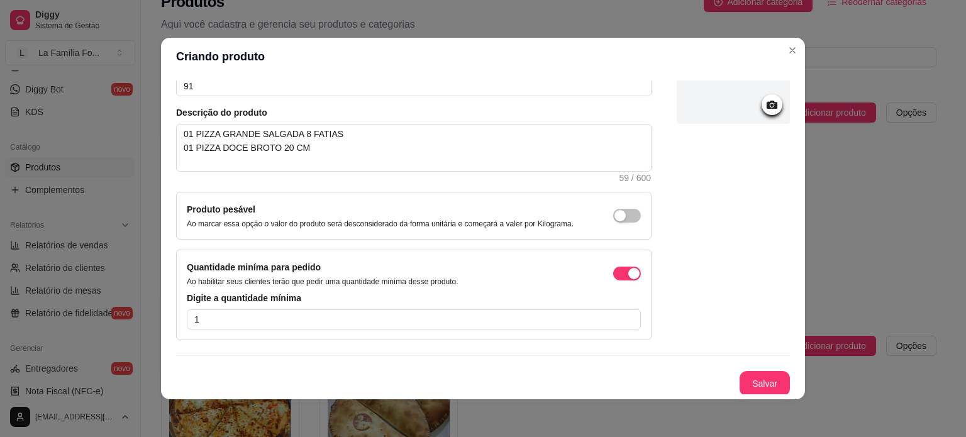
click at [751, 324] on div at bounding box center [733, 176] width 113 height 330
click at [748, 382] on button "Salvar" at bounding box center [764, 384] width 49 height 25
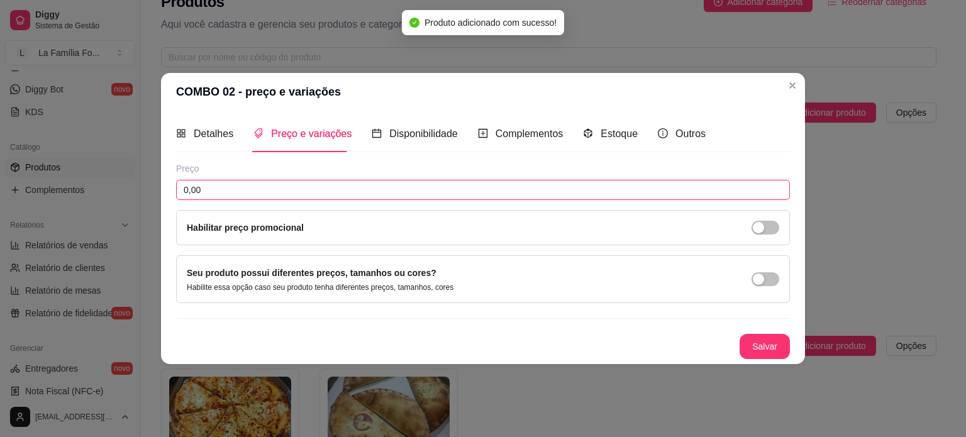
click at [236, 193] on input "0,00" at bounding box center [483, 190] width 614 height 20
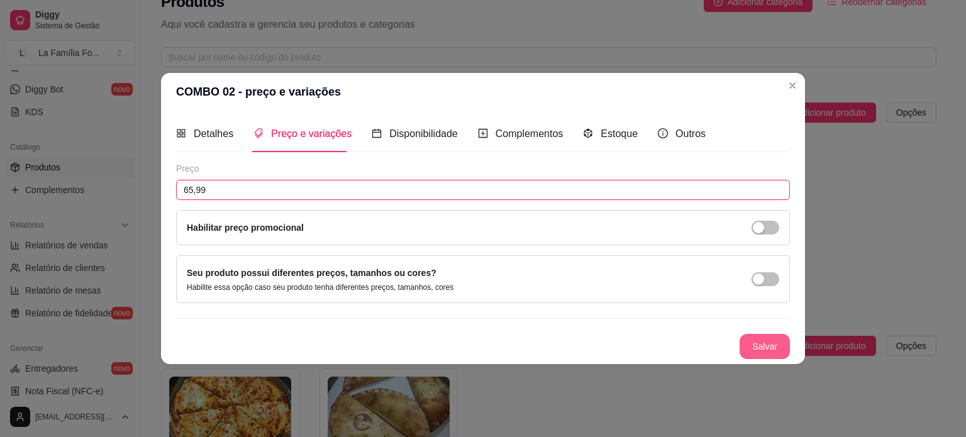
type input "65,99"
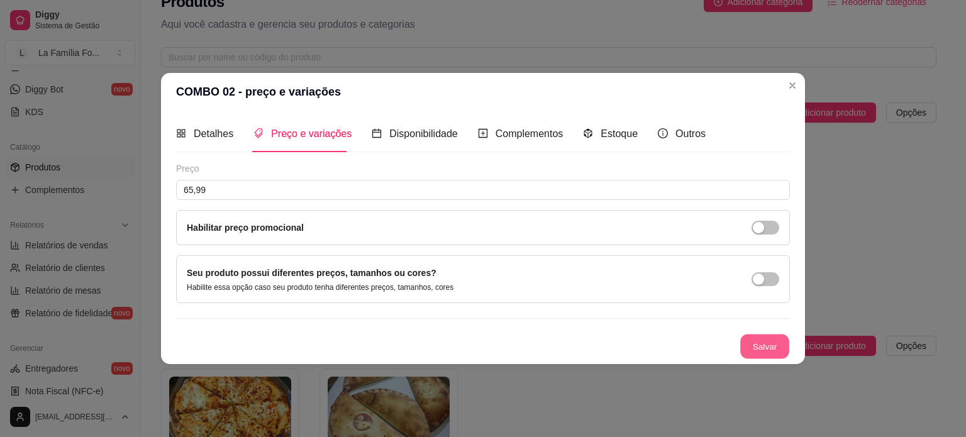
click at [746, 349] on button "Salvar" at bounding box center [764, 346] width 49 height 25
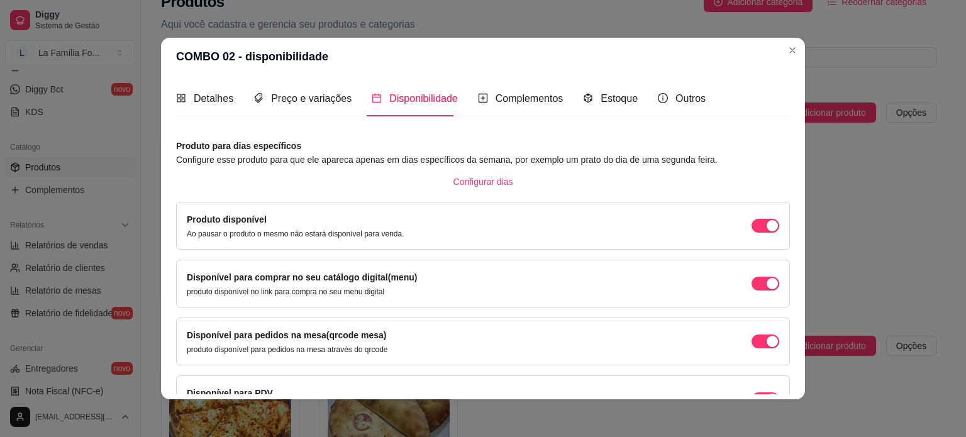
scroll to position [78, 0]
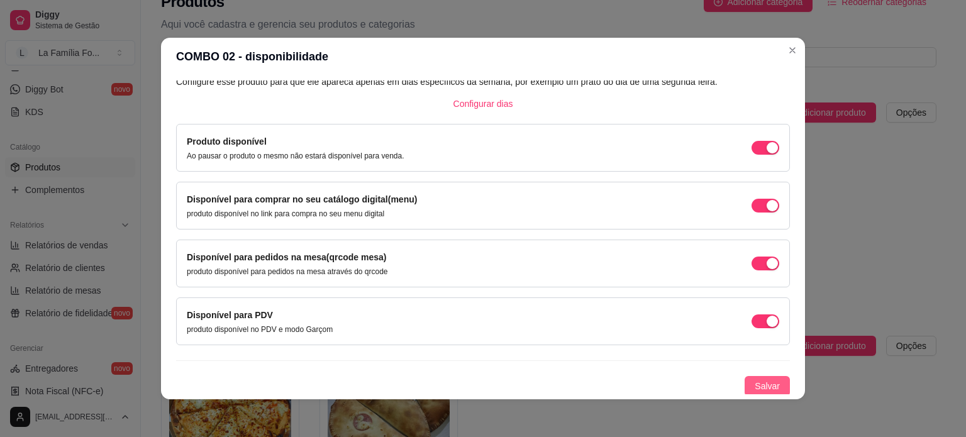
click at [757, 386] on span "Salvar" at bounding box center [767, 386] width 25 height 14
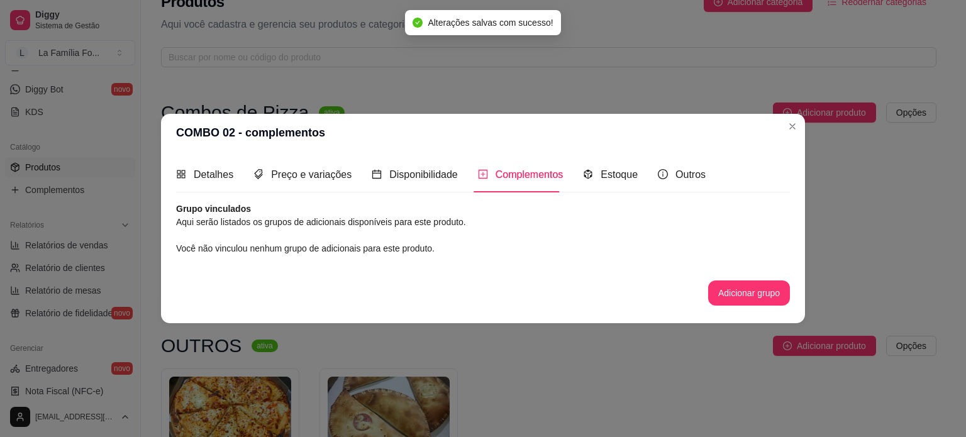
scroll to position [0, 0]
click at [729, 289] on button "Adicionar grupo" at bounding box center [748, 293] width 79 height 25
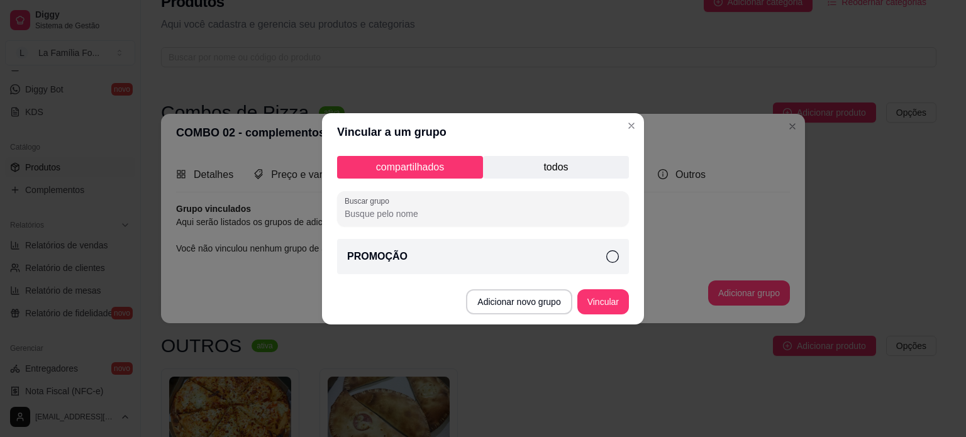
click at [560, 170] on p "todos" at bounding box center [556, 167] width 146 height 23
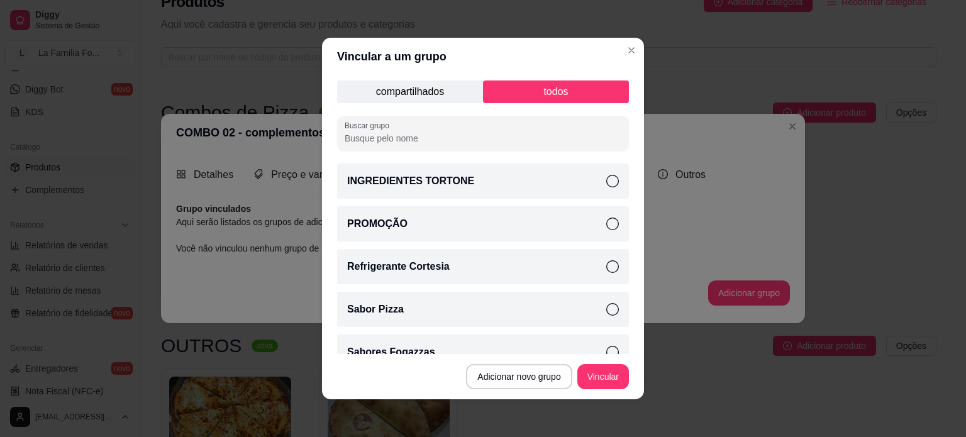
scroll to position [20, 0]
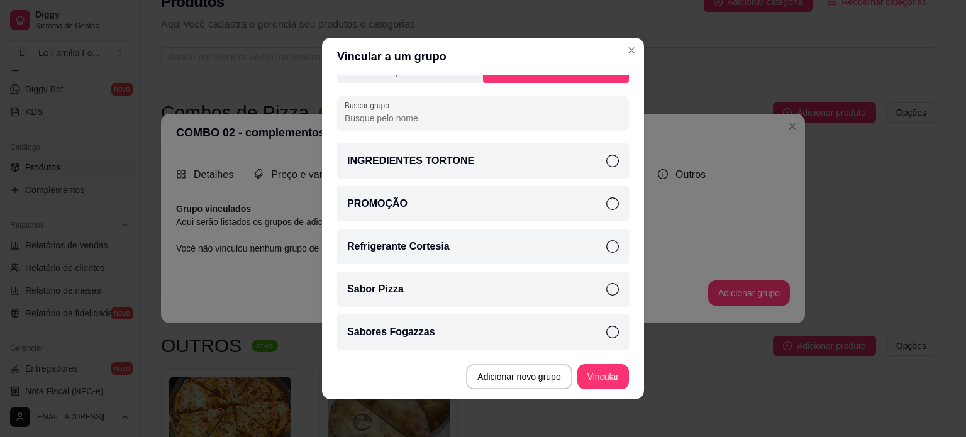
click at [541, 196] on div "PROMOÇÃO" at bounding box center [483, 203] width 292 height 35
click at [600, 382] on button "Vincular" at bounding box center [603, 377] width 50 height 25
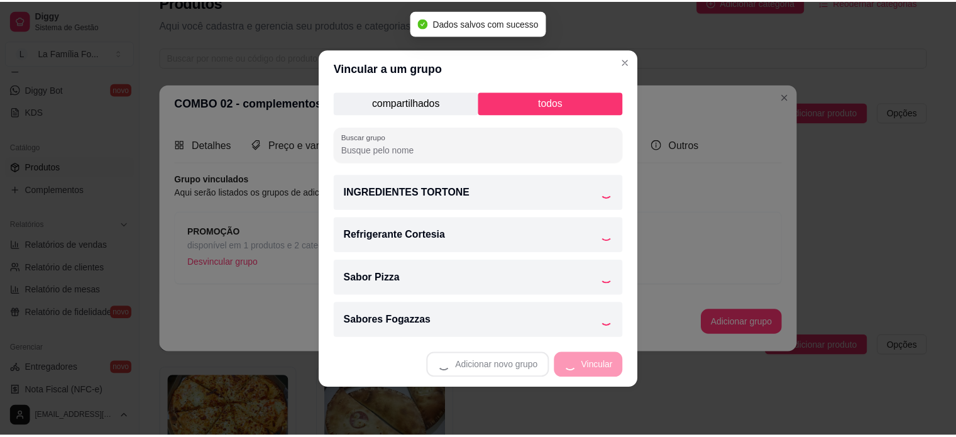
scroll to position [0, 0]
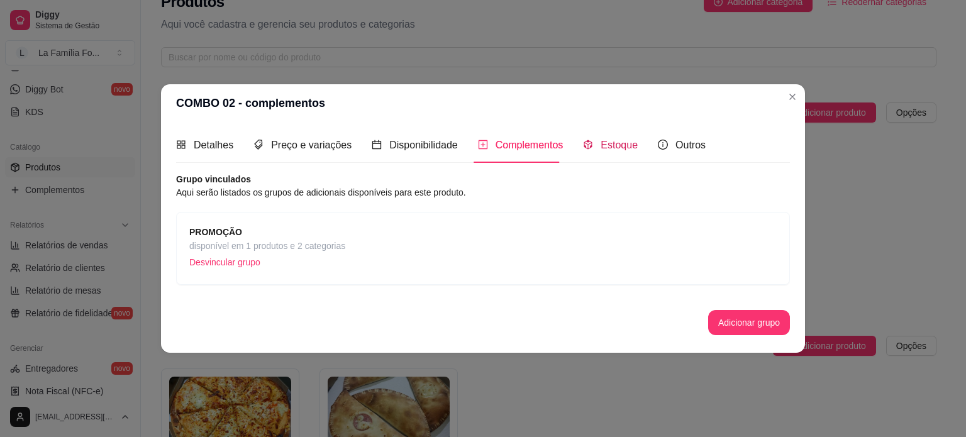
click at [626, 147] on span "Estoque" at bounding box center [619, 145] width 37 height 11
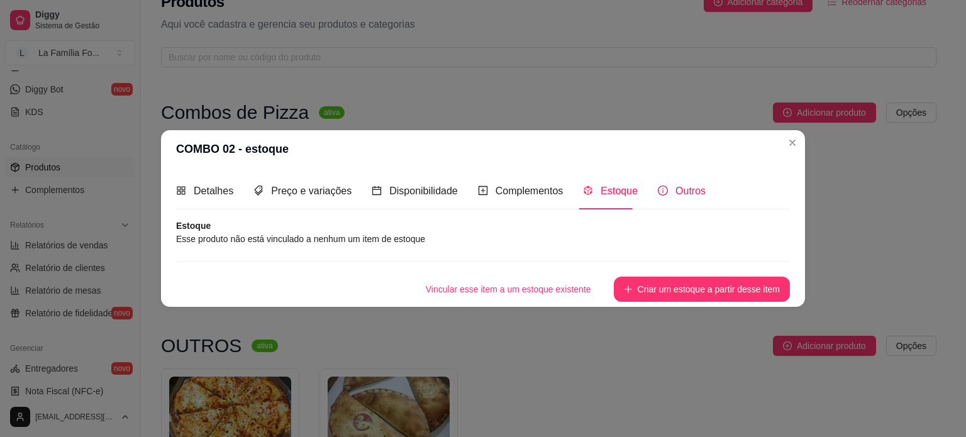
click at [662, 190] on icon "info-circle" at bounding box center [663, 191] width 10 height 10
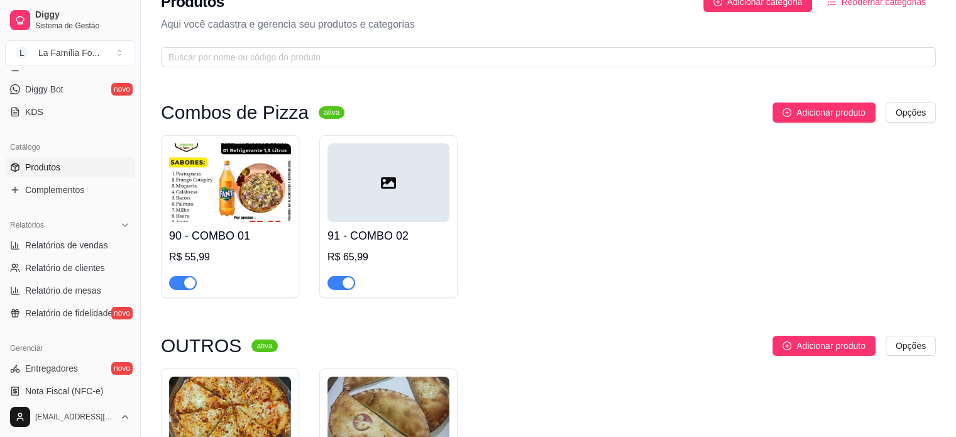
click at [332, 284] on span "button" at bounding box center [342, 283] width 28 height 14
click at [79, 193] on span "Complementos" at bounding box center [54, 190] width 59 height 13
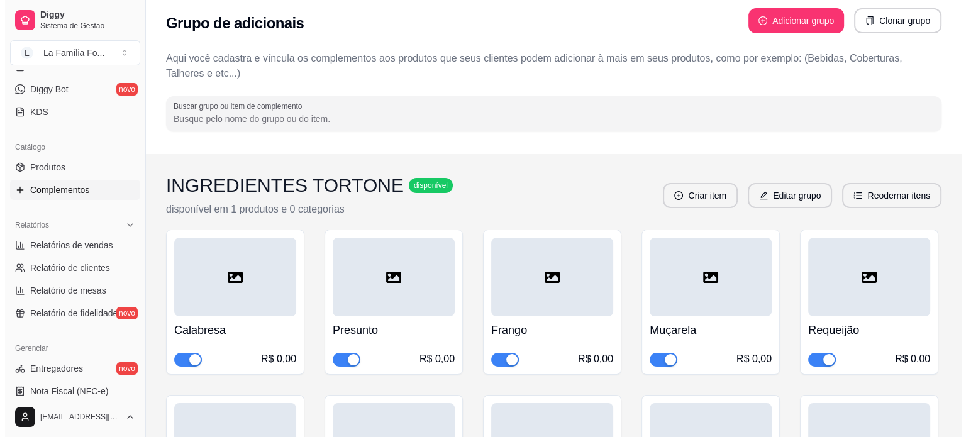
scroll to position [20, 0]
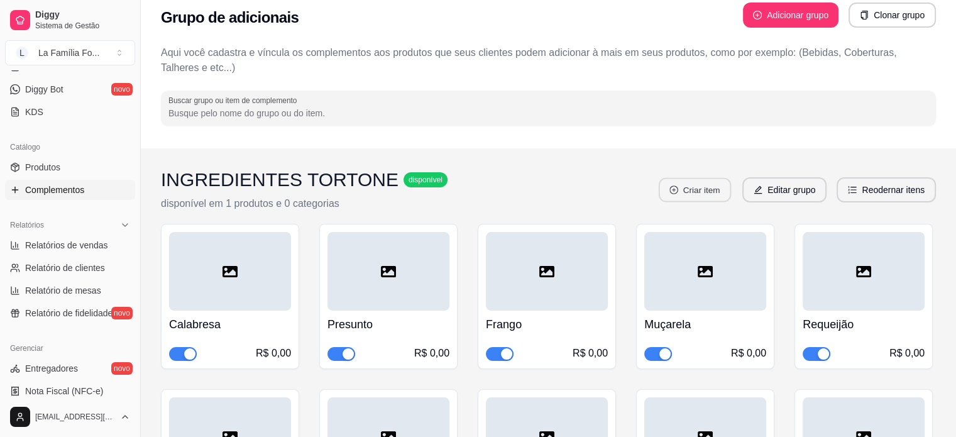
click at [712, 192] on button "Criar item" at bounding box center [695, 190] width 72 height 25
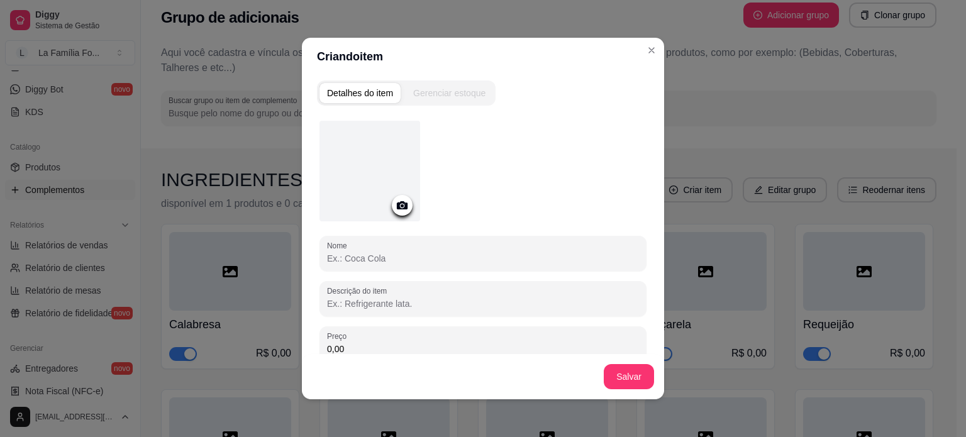
click at [651, 67] on header "Criando item" at bounding box center [483, 57] width 362 height 38
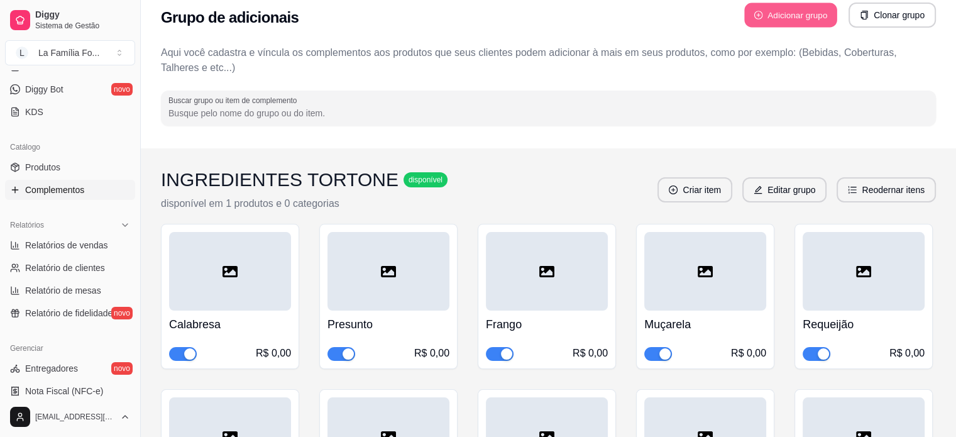
click at [785, 15] on button "Adicionar grupo" at bounding box center [791, 15] width 93 height 25
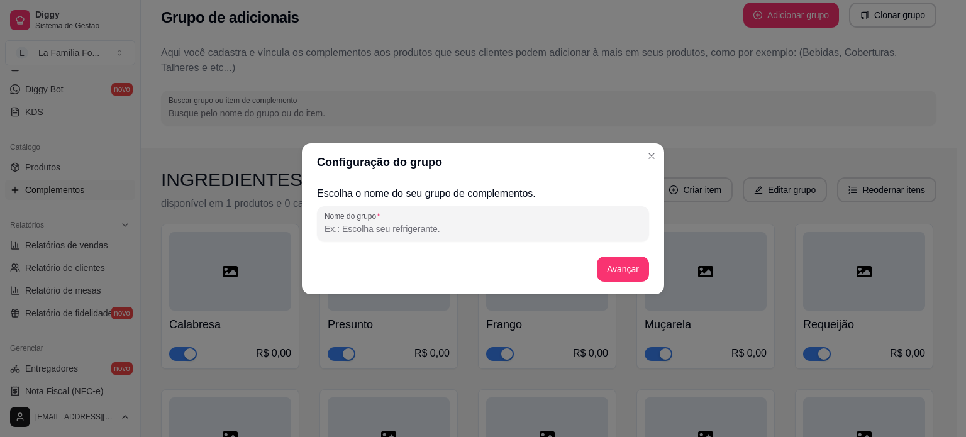
click at [462, 233] on input "Nome do grupo" at bounding box center [482, 229] width 317 height 13
type input "P"
type input "SABOR BROTO 20 CM"
click at [604, 266] on button "Avançar" at bounding box center [623, 269] width 52 height 25
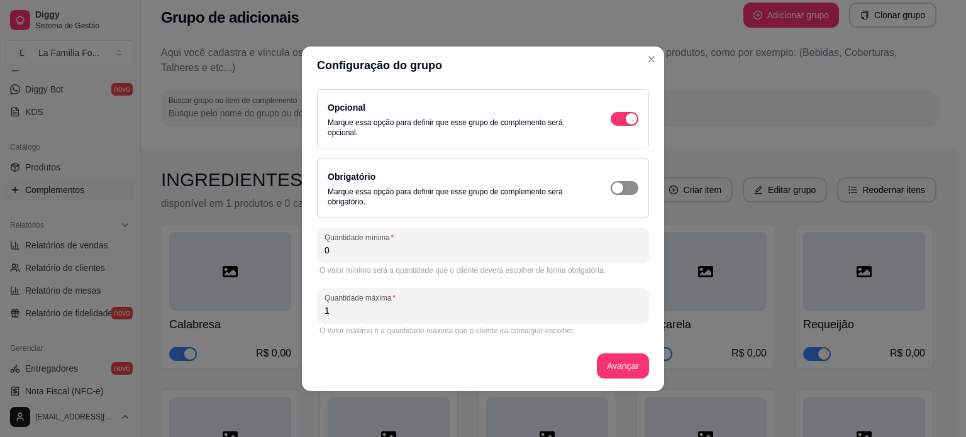
click at [626, 183] on span "button" at bounding box center [625, 188] width 28 height 14
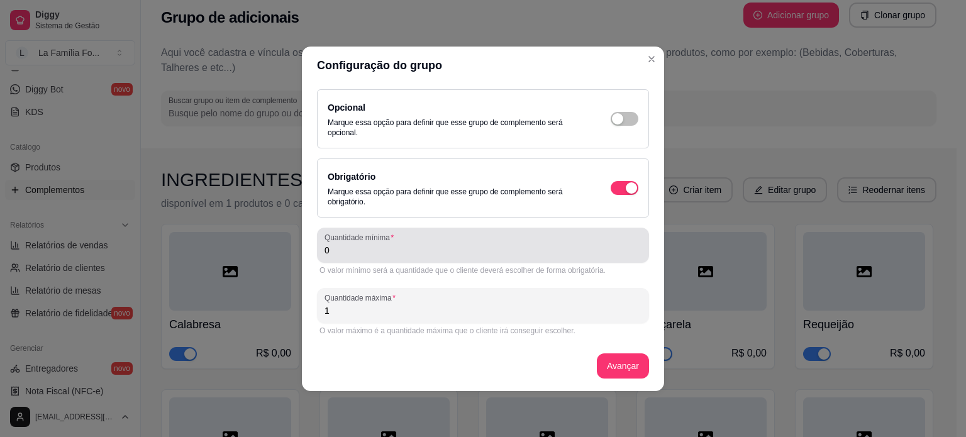
click at [574, 256] on div "Opcional Marque essa opção para definir que esse grupo de complemento será opci…" at bounding box center [483, 237] width 332 height 297
click at [574, 256] on div "0" at bounding box center [482, 245] width 317 height 25
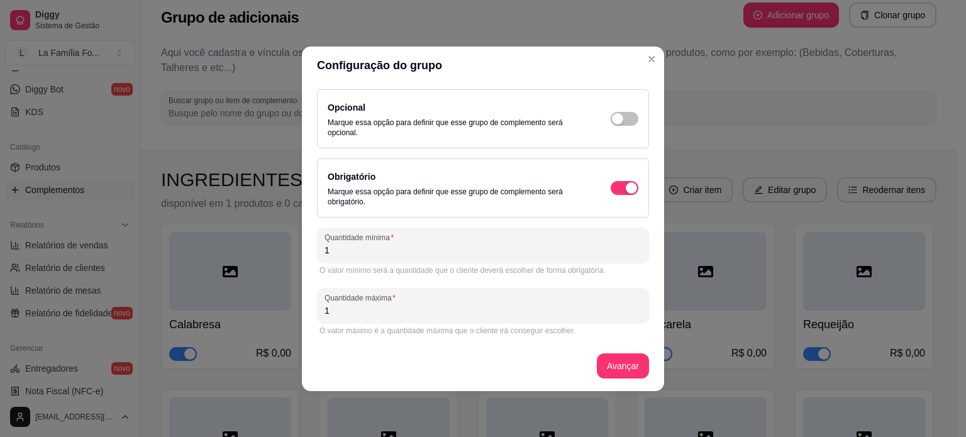
type input "1"
click at [624, 364] on button "Avançar" at bounding box center [622, 365] width 51 height 25
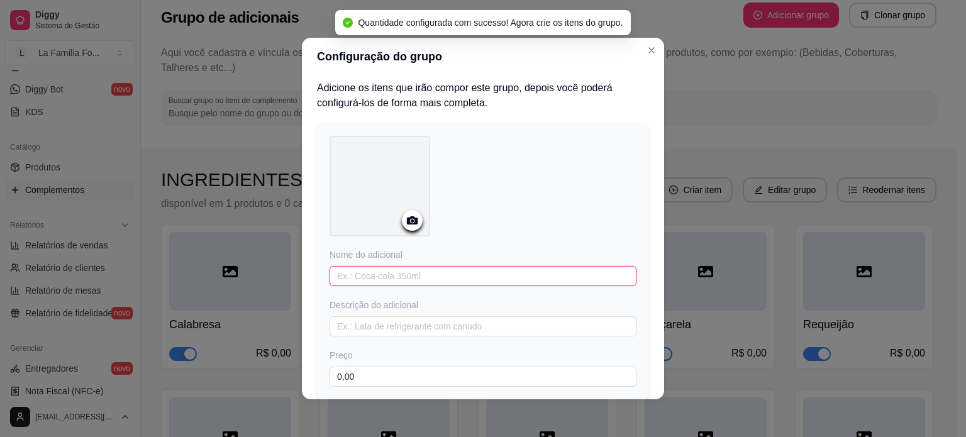
click at [485, 276] on input "text" at bounding box center [483, 276] width 307 height 20
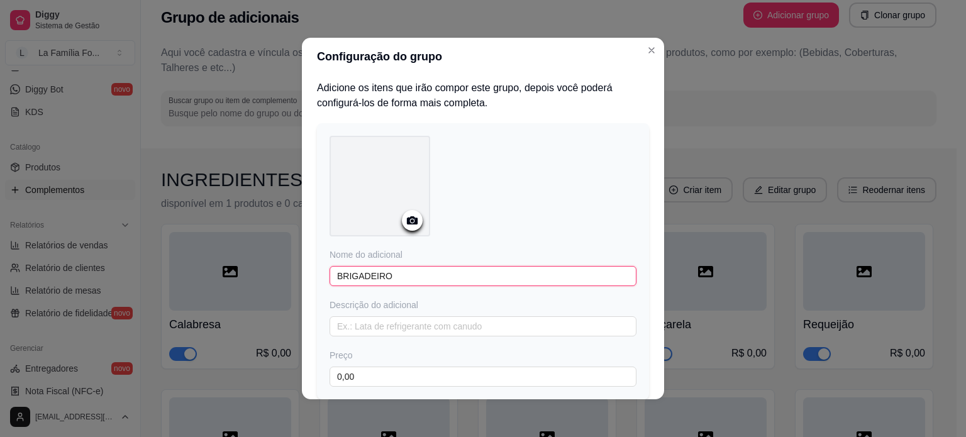
type input "BRIGADEIRO"
click at [407, 222] on icon at bounding box center [412, 220] width 14 height 14
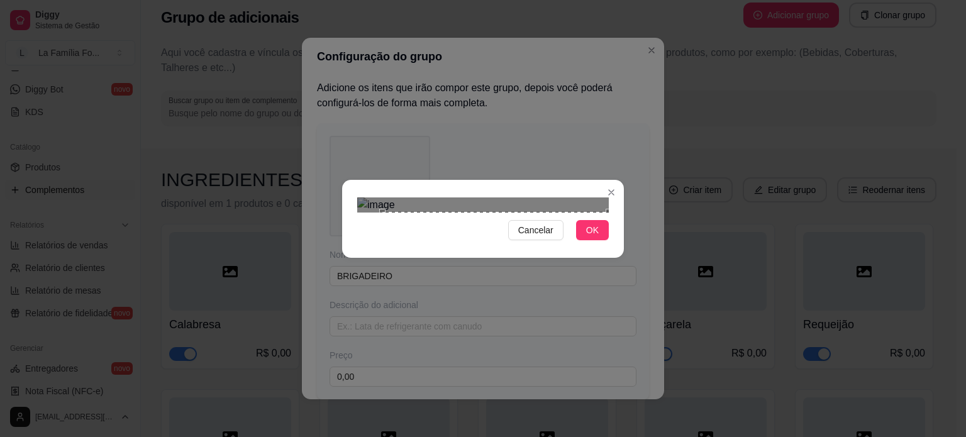
click at [529, 270] on div "Use the arrow keys to move the crop selection area" at bounding box center [495, 325] width 226 height 226
click at [591, 237] on span "OK" at bounding box center [592, 230] width 13 height 14
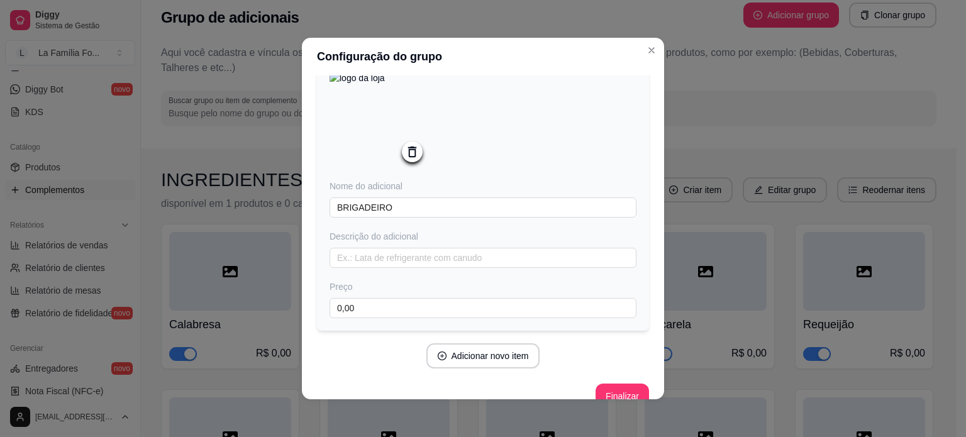
scroll to position [89, 0]
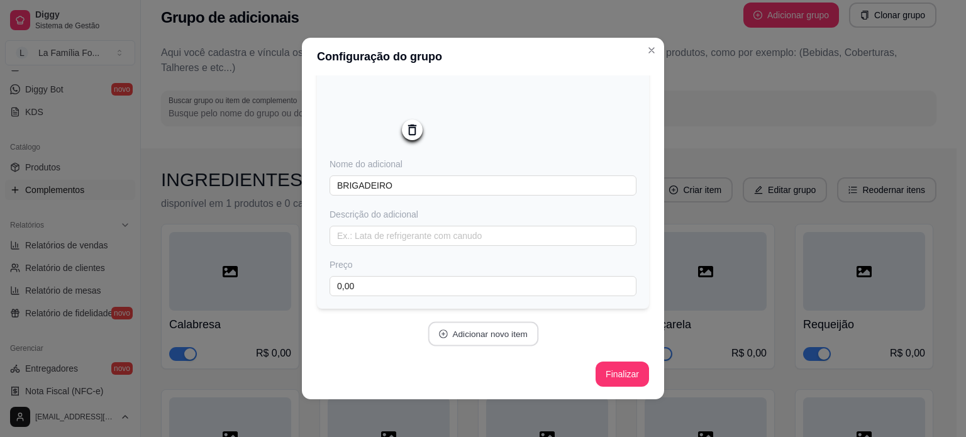
click at [502, 326] on button "Adicionar novo item" at bounding box center [483, 334] width 111 height 25
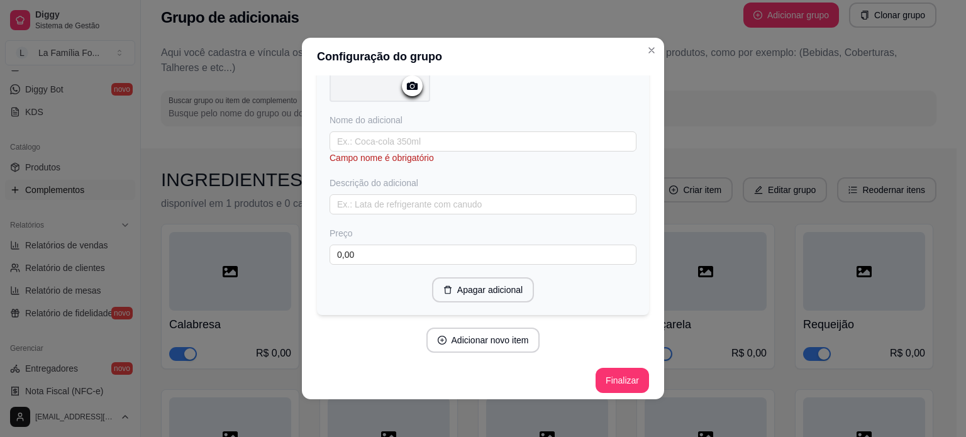
scroll to position [462, 0]
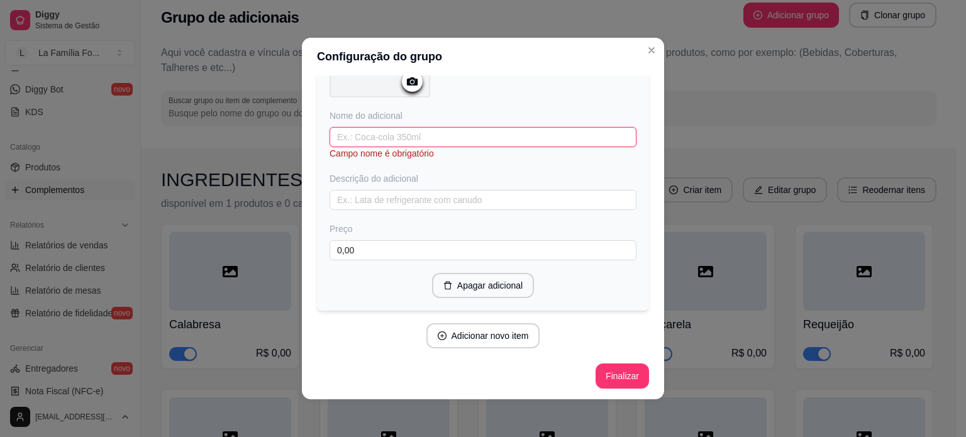
click at [398, 135] on input "text" at bounding box center [483, 137] width 307 height 20
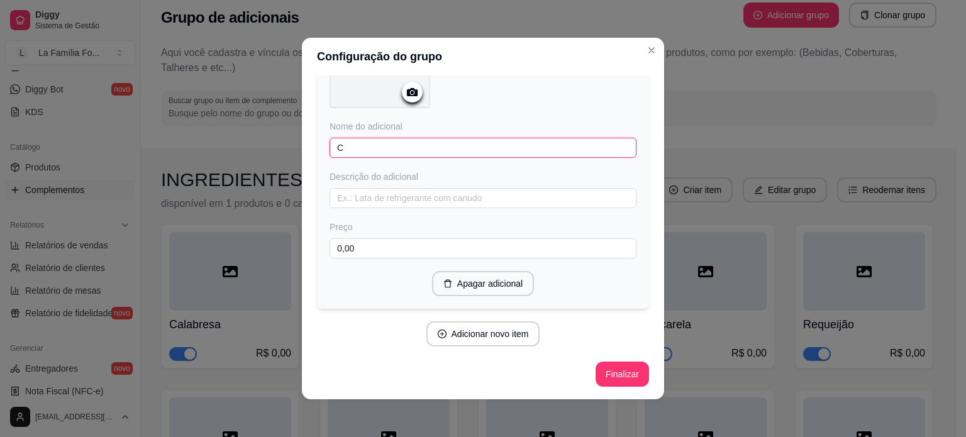
scroll to position [451, 0]
type input "CONFETES"
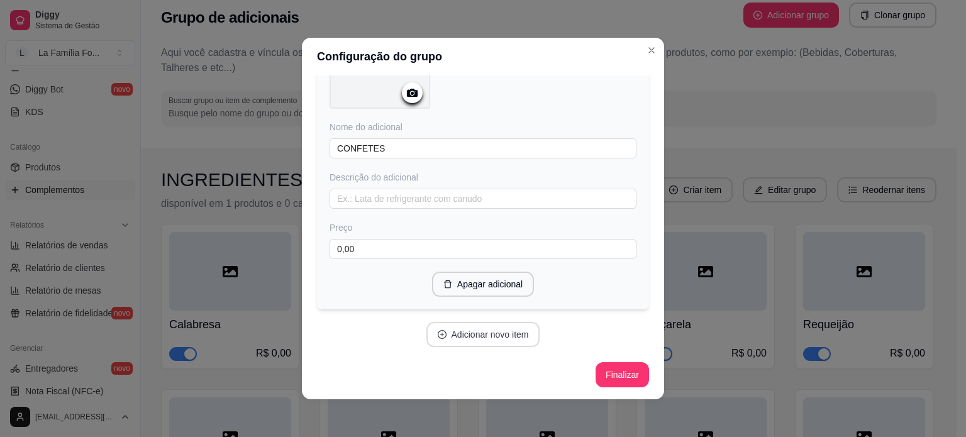
click at [519, 334] on button "Adicionar novo item" at bounding box center [483, 334] width 114 height 25
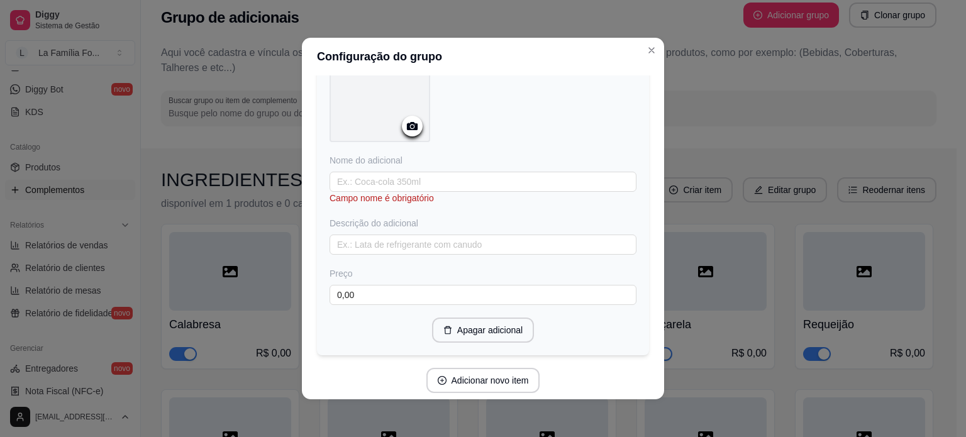
scroll to position [750, 0]
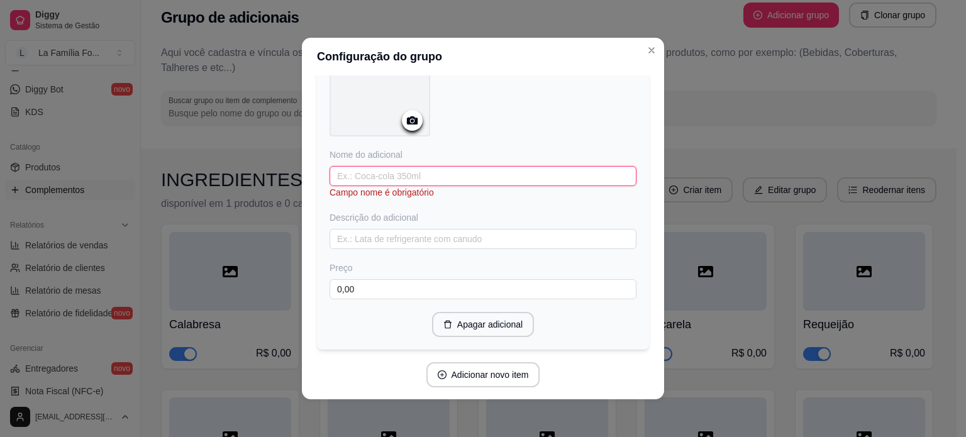
click at [445, 172] on input "text" at bounding box center [483, 176] width 307 height 20
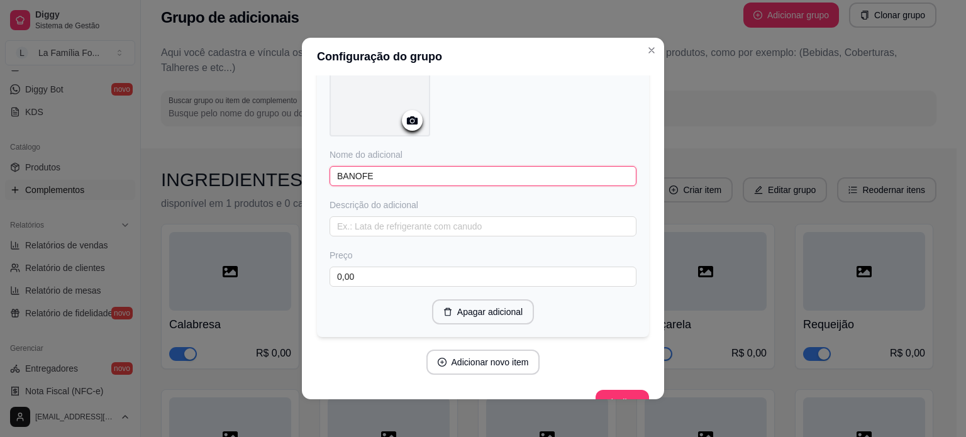
type input "BANOFE"
click at [407, 123] on icon at bounding box center [412, 120] width 11 height 8
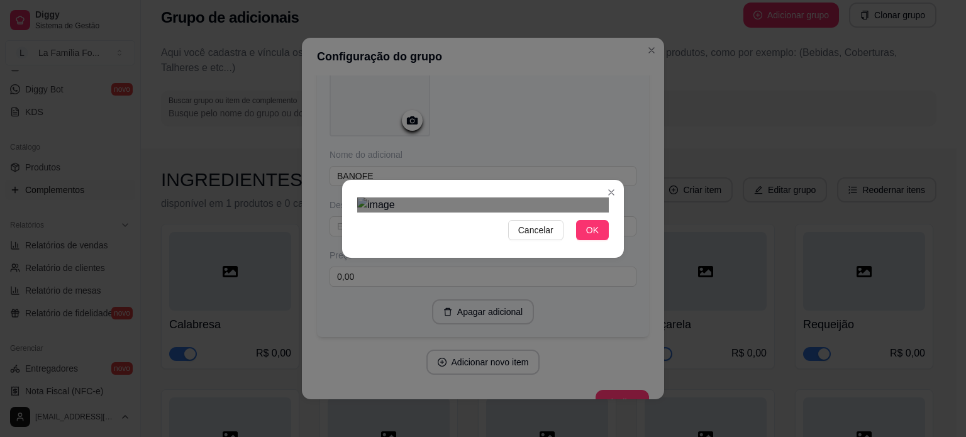
click at [432, 241] on div "Use the arrow keys to move the crop selection area" at bounding box center [483, 354] width 226 height 226
click at [579, 240] on button "OK" at bounding box center [592, 230] width 33 height 20
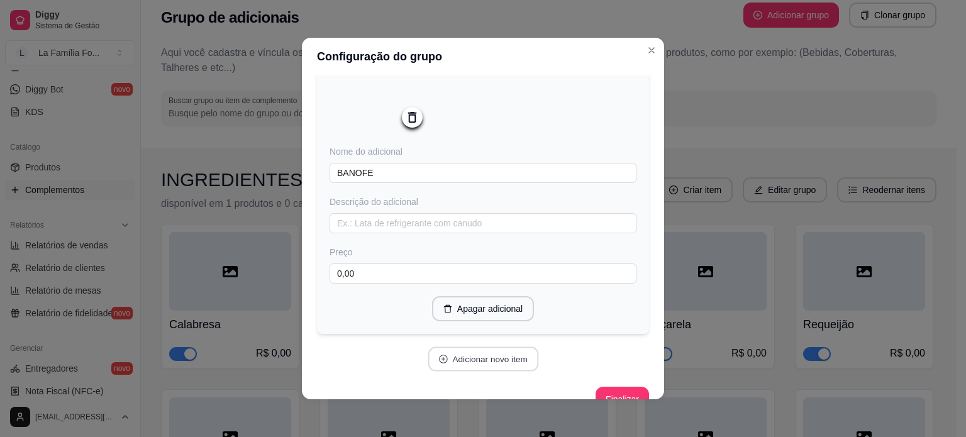
click at [513, 362] on button "Adicionar novo item" at bounding box center [483, 359] width 111 height 25
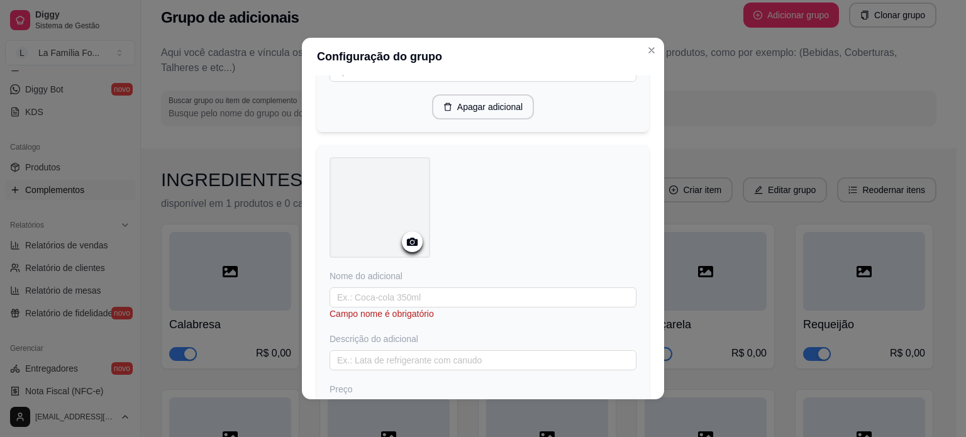
scroll to position [976, 0]
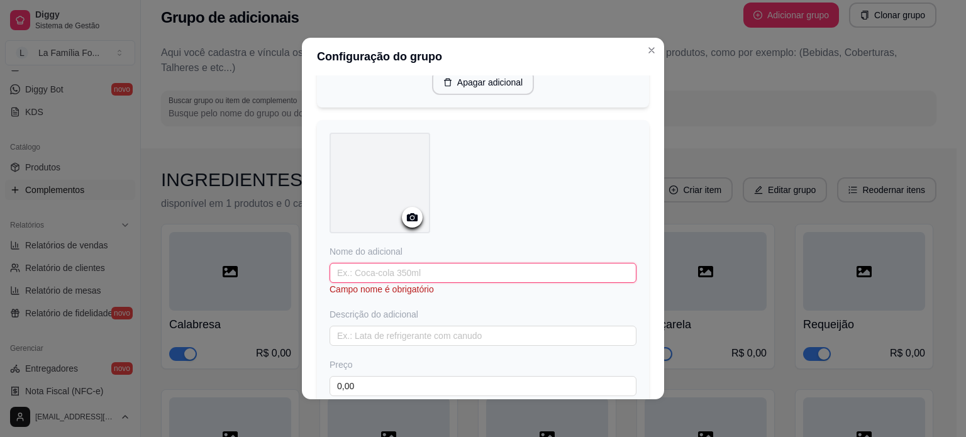
click at [427, 265] on input "text" at bounding box center [483, 273] width 307 height 20
click at [409, 223] on icon at bounding box center [412, 217] width 14 height 14
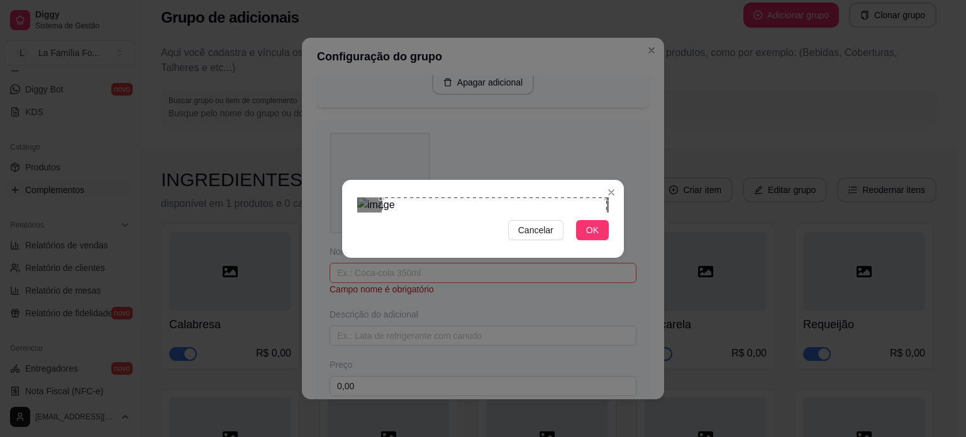
click at [553, 296] on div "Use the arrow keys to move the crop selection area" at bounding box center [494, 309] width 225 height 225
click at [597, 240] on button "OK" at bounding box center [592, 230] width 33 height 20
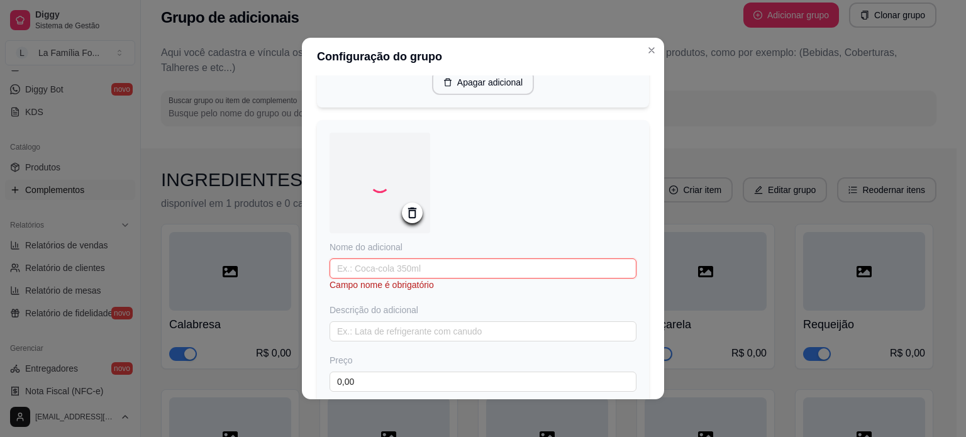
click at [484, 271] on input "text" at bounding box center [483, 268] width 307 height 20
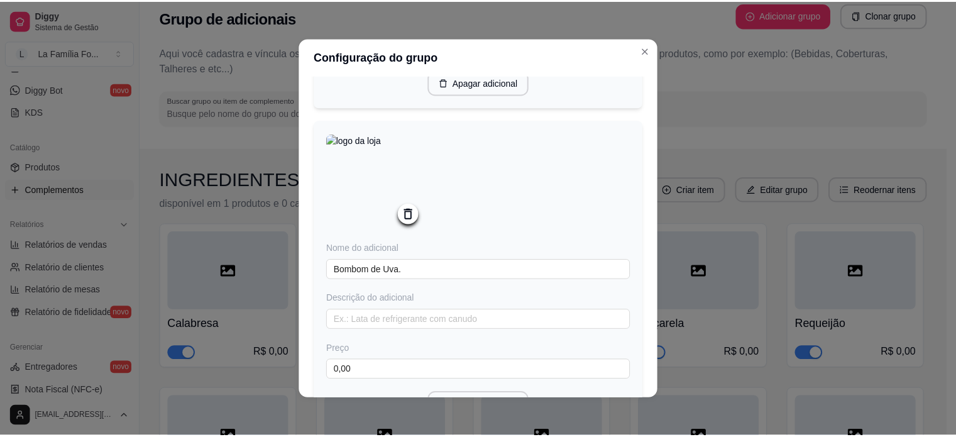
scroll to position [1100, 0]
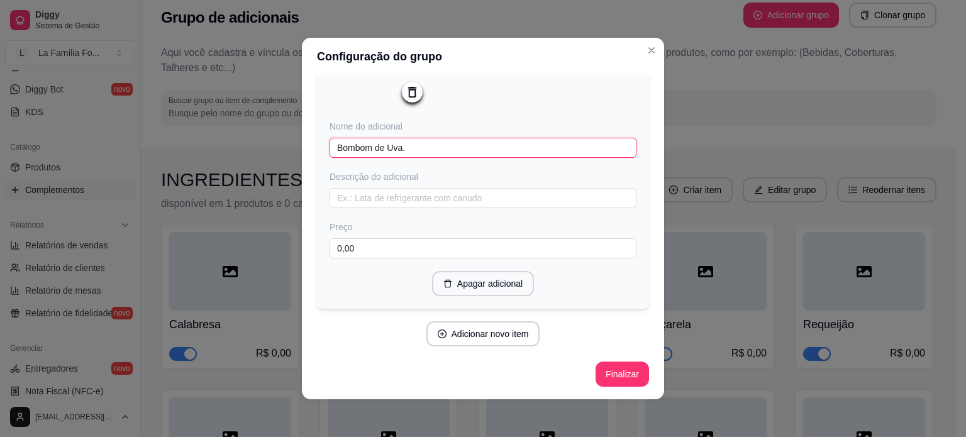
click at [370, 151] on input "Bombom de Uva." at bounding box center [483, 148] width 307 height 20
type input "Trufa de Uva."
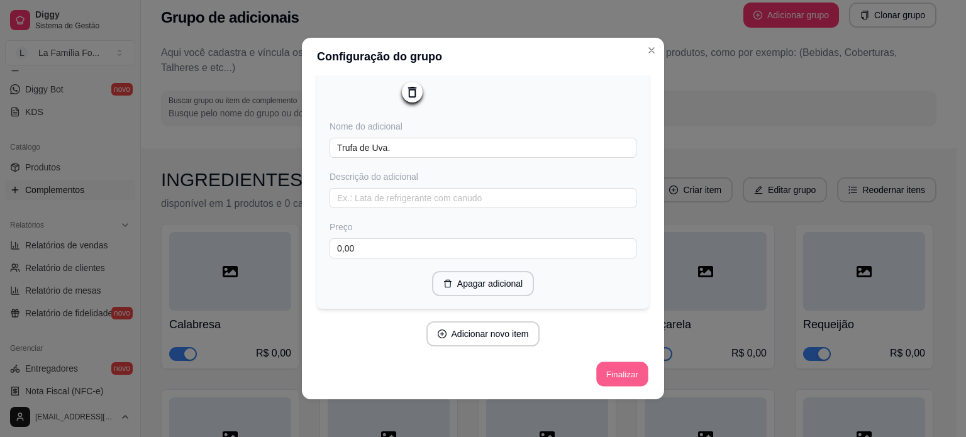
click at [601, 377] on button "Finalizar" at bounding box center [622, 374] width 52 height 25
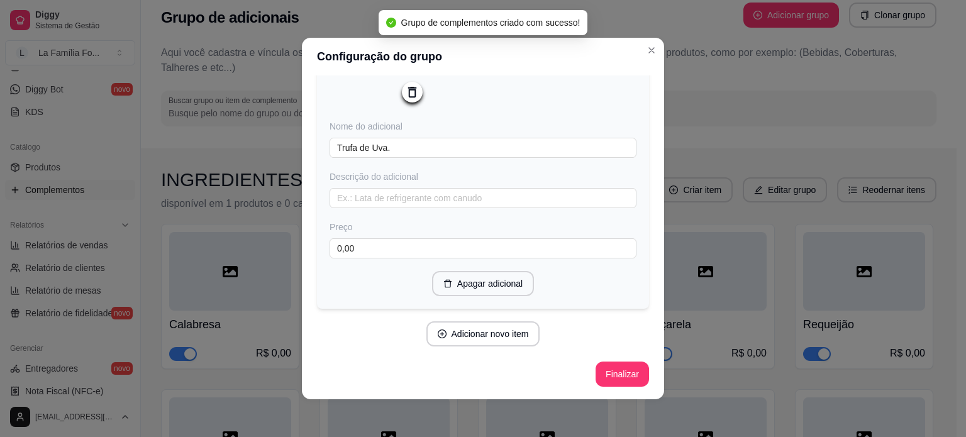
click at [722, 102] on div "Configuração do grupo Adicione os itens que irão compor este grupo, depois você…" at bounding box center [483, 218] width 966 height 437
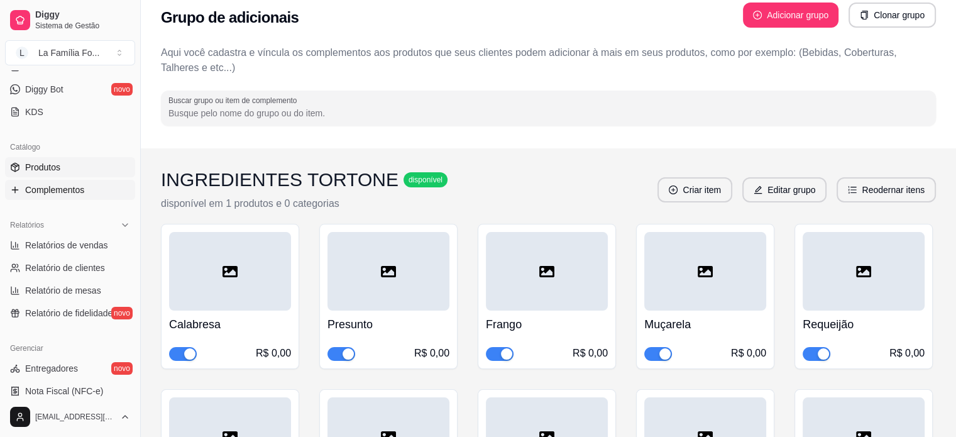
click at [101, 169] on link "Produtos" at bounding box center [70, 167] width 130 height 20
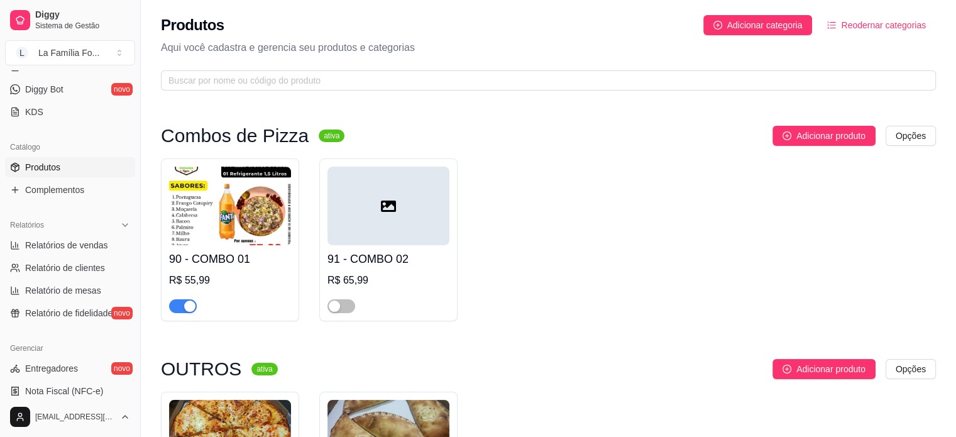
click at [386, 231] on div at bounding box center [389, 206] width 122 height 79
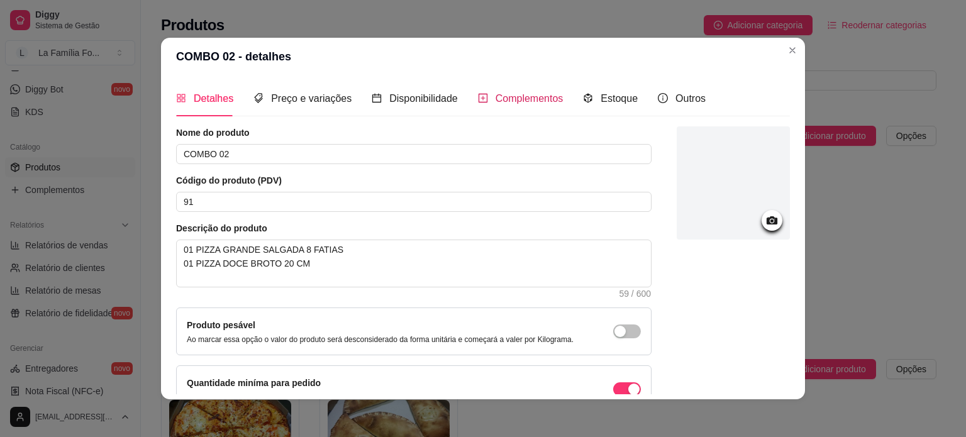
click at [550, 95] on span "Complementos" at bounding box center [530, 98] width 68 height 11
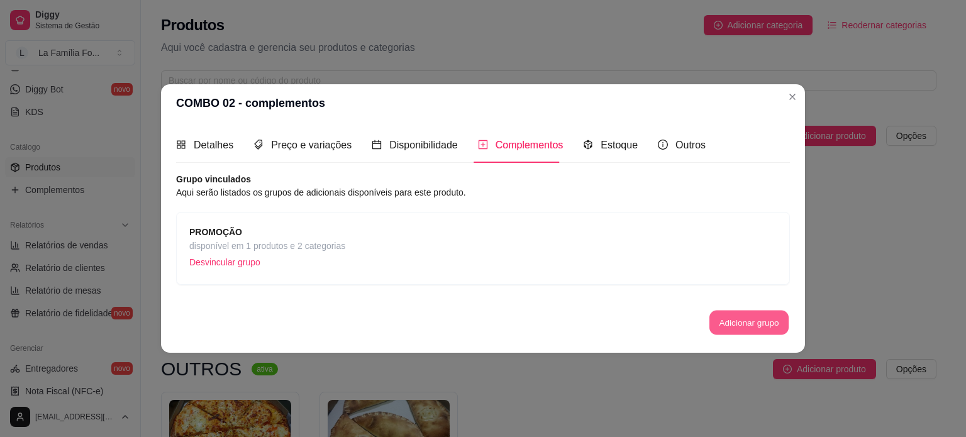
click at [742, 331] on button "Adicionar grupo" at bounding box center [748, 323] width 79 height 25
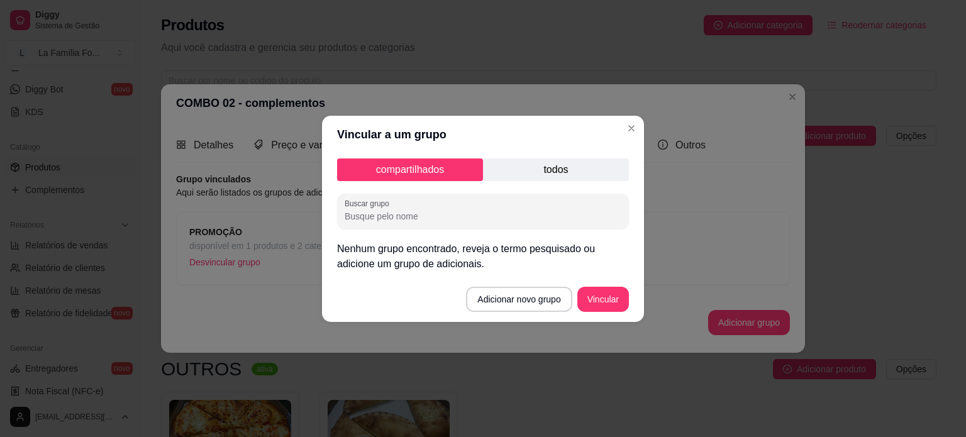
click at [562, 174] on p "todos" at bounding box center [556, 169] width 146 height 23
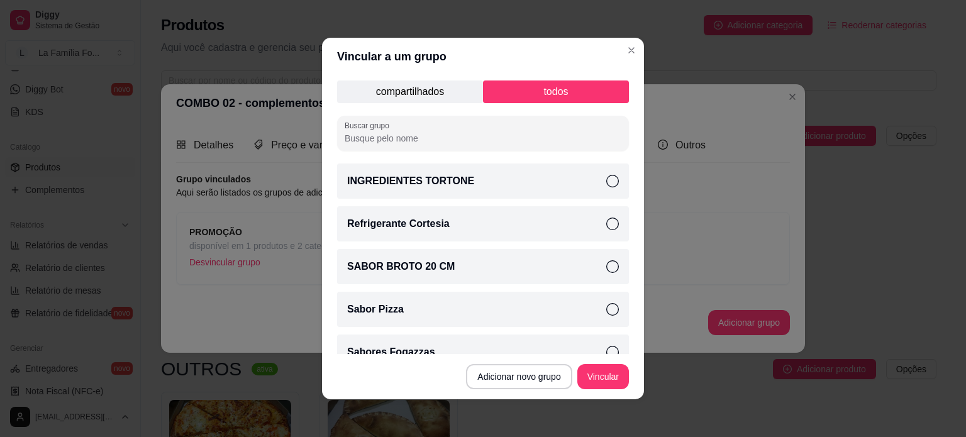
click at [527, 263] on div "SABOR BROTO 20 CM" at bounding box center [483, 266] width 292 height 35
click at [595, 375] on button "Vincular" at bounding box center [603, 376] width 52 height 25
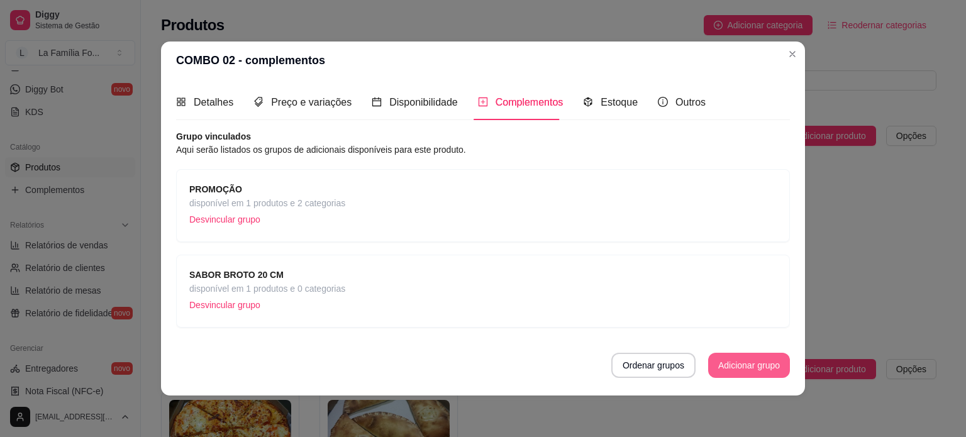
click at [719, 368] on button "Adicionar grupo" at bounding box center [749, 365] width 82 height 25
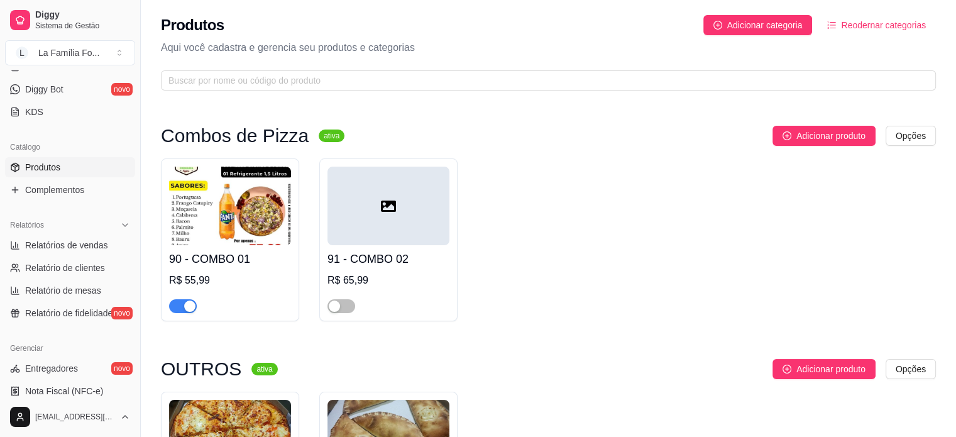
click at [418, 205] on div at bounding box center [389, 206] width 122 height 79
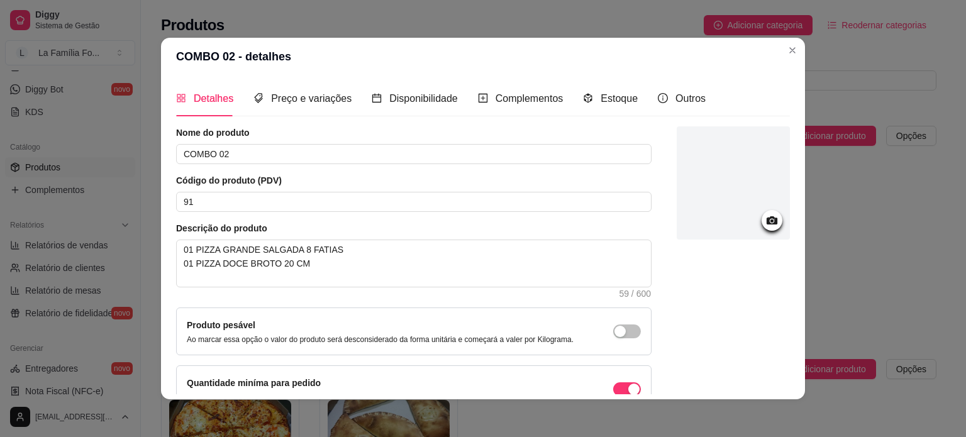
click at [765, 216] on icon at bounding box center [772, 220] width 14 height 14
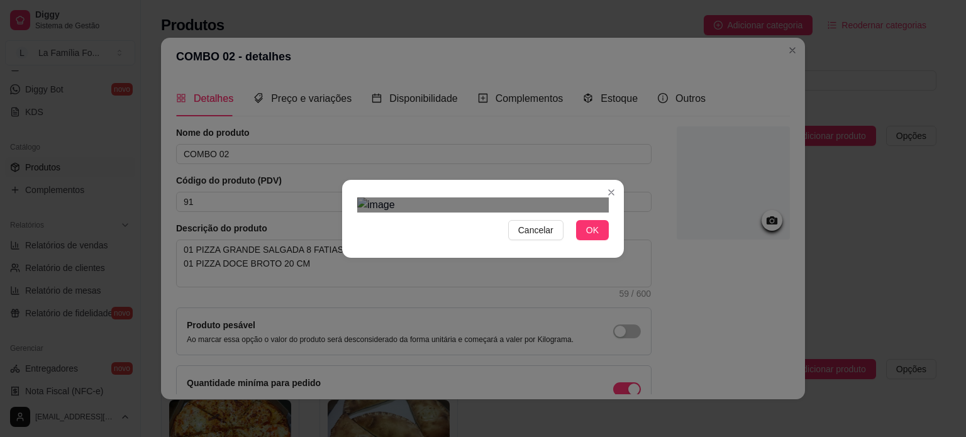
click at [525, 290] on div "Use the arrow keys to move the crop selection area" at bounding box center [484, 403] width 226 height 226
click at [319, 413] on div "Cancelar OK" at bounding box center [483, 218] width 966 height 437
click at [487, 296] on div "Use the arrow keys to move the crop selection area" at bounding box center [482, 410] width 238 height 238
click at [592, 237] on span "OK" at bounding box center [592, 230] width 13 height 14
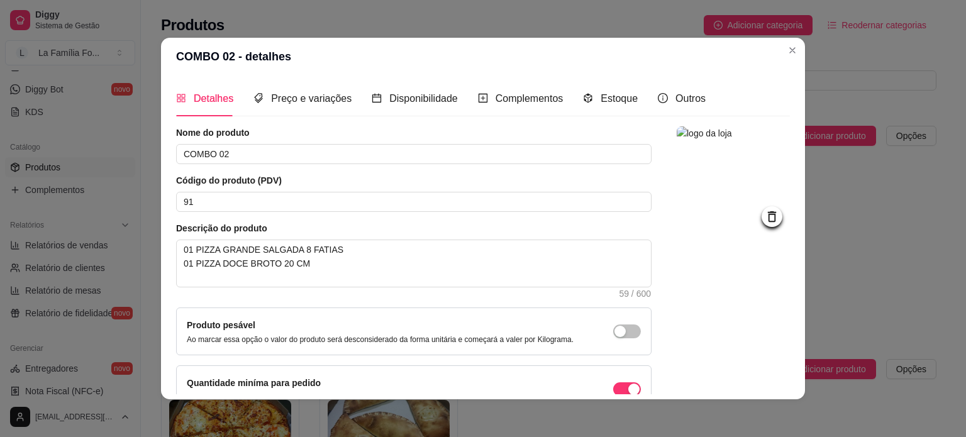
scroll to position [116, 0]
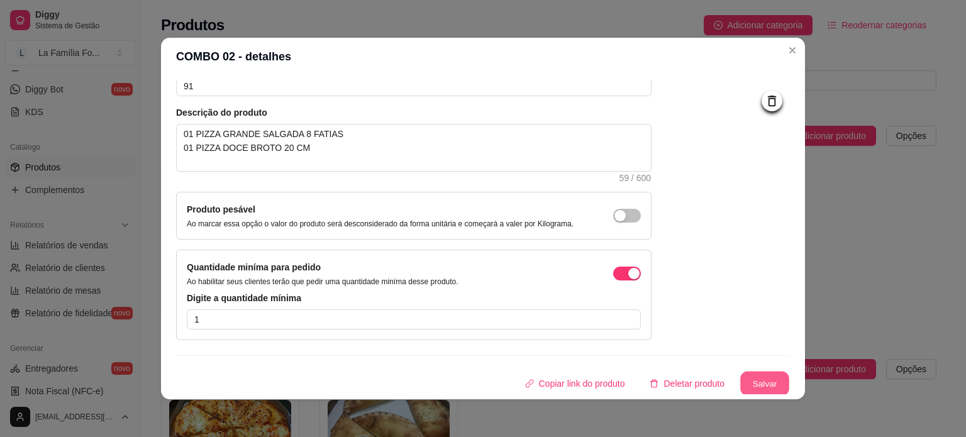
click at [748, 382] on button "Salvar" at bounding box center [764, 384] width 49 height 25
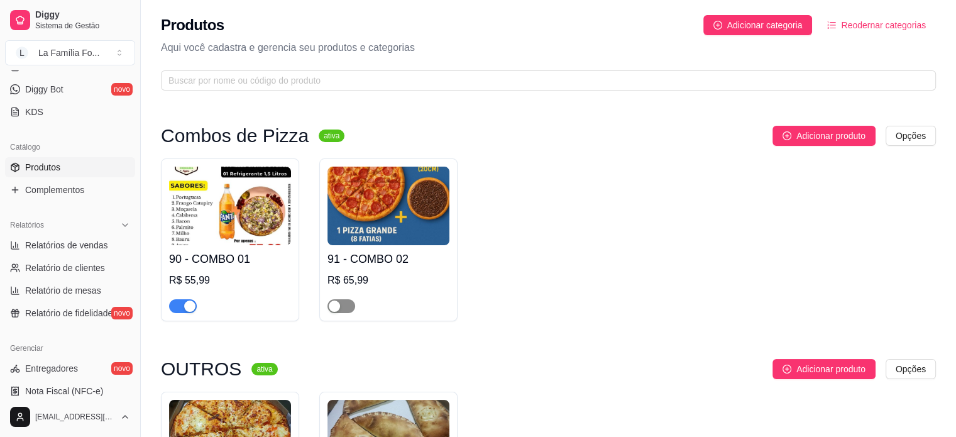
click at [346, 306] on span "button" at bounding box center [342, 306] width 28 height 14
click at [340, 308] on button "button" at bounding box center [342, 306] width 28 height 14
click at [412, 265] on h4 "91 - COMBO 02" at bounding box center [389, 259] width 122 height 18
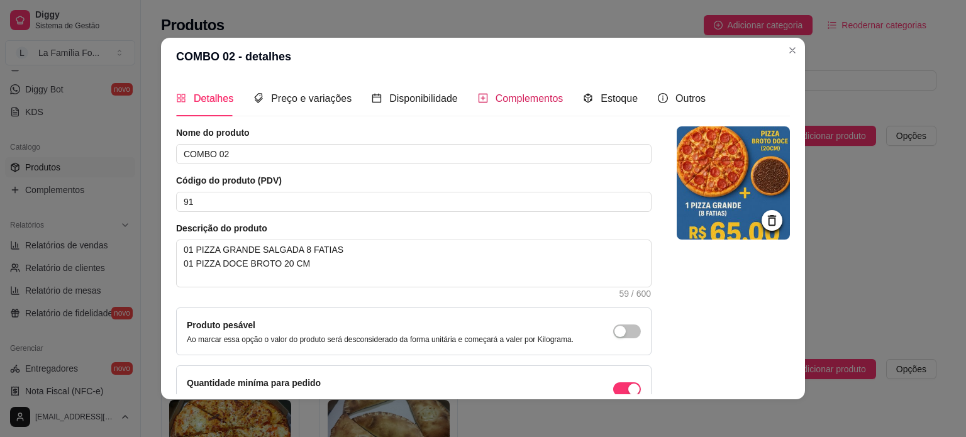
click at [543, 93] on span "Complementos" at bounding box center [530, 98] width 68 height 11
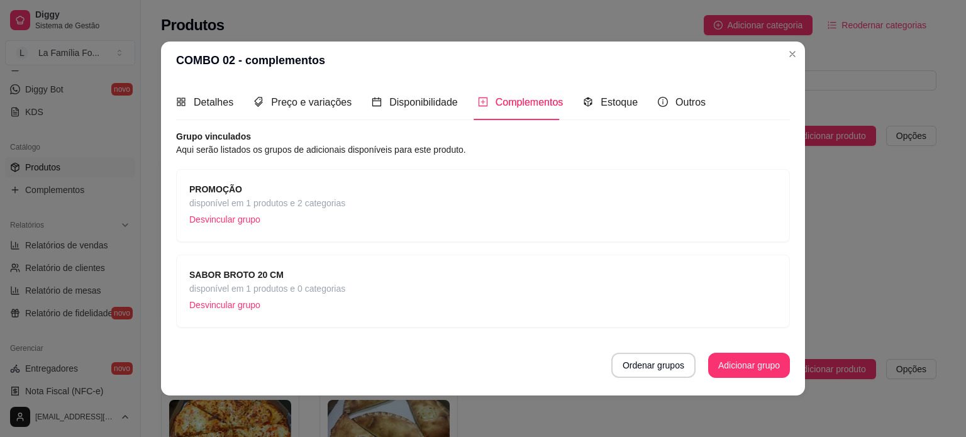
click at [353, 193] on div "PROMOÇÃO disponível em 1 produtos e 2 categorias Desvincular grupo" at bounding box center [482, 205] width 587 height 47
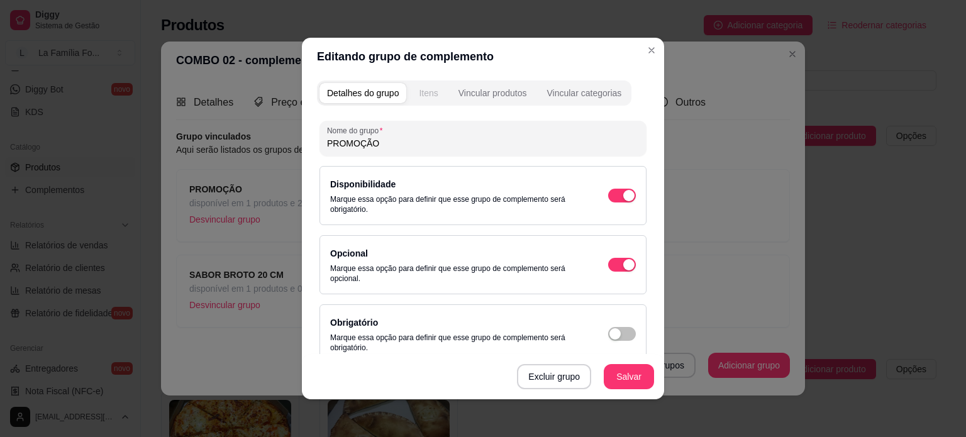
click at [433, 96] on div "Itens" at bounding box center [428, 93] width 19 height 13
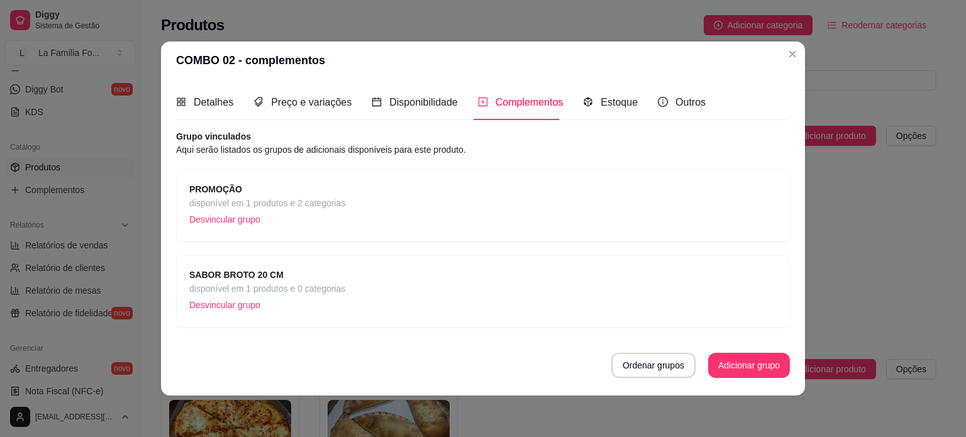
click at [252, 212] on p "Desvincular grupo" at bounding box center [267, 219] width 156 height 19
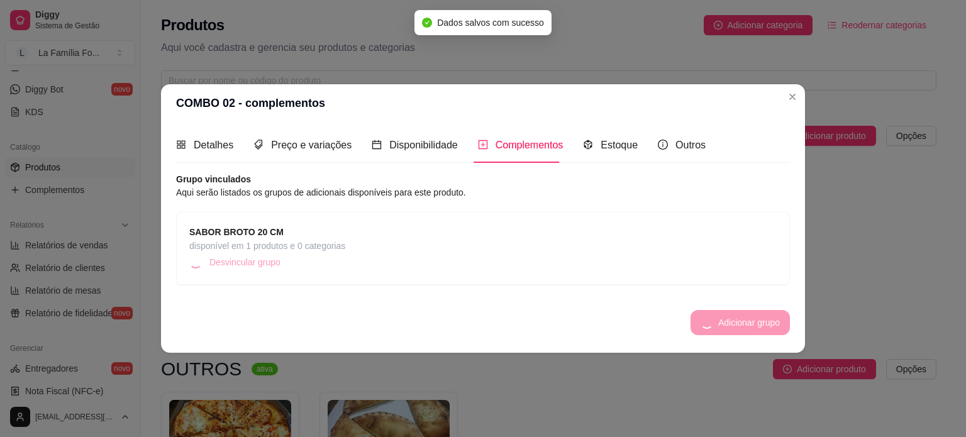
click at [276, 263] on p "Desvincular grupo" at bounding box center [267, 262] width 156 height 19
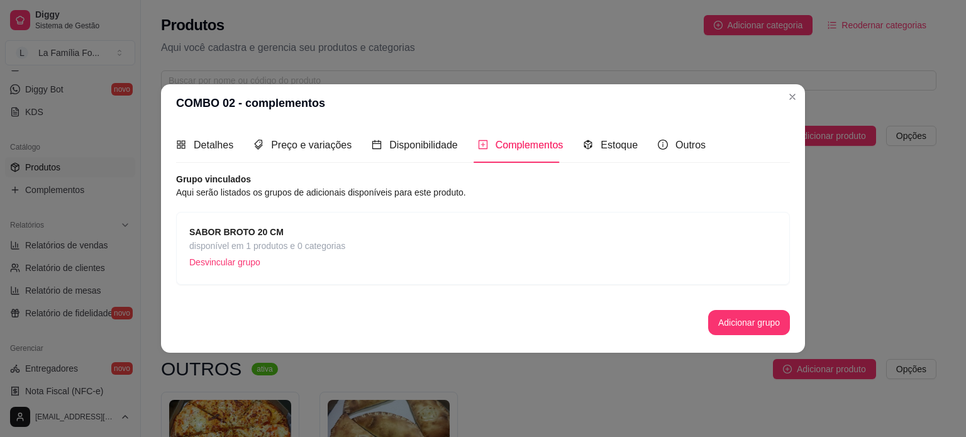
click at [235, 263] on p "Desvincular grupo" at bounding box center [267, 262] width 156 height 19
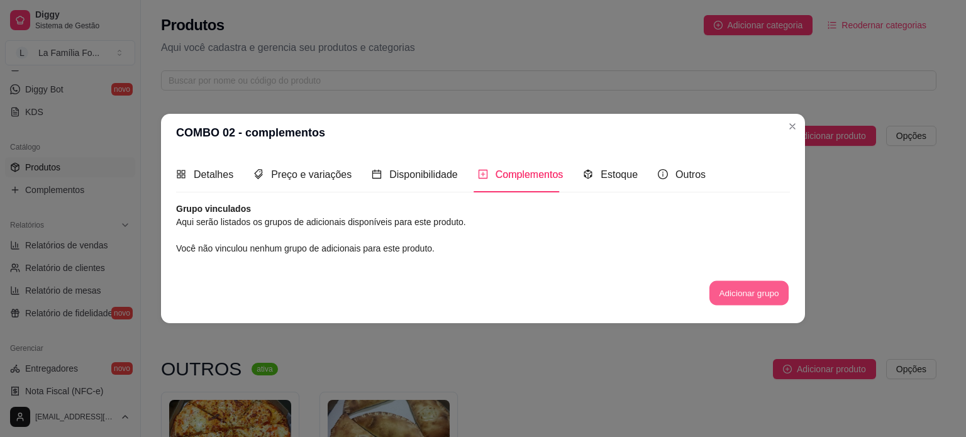
click at [736, 295] on button "Adicionar grupo" at bounding box center [748, 293] width 79 height 25
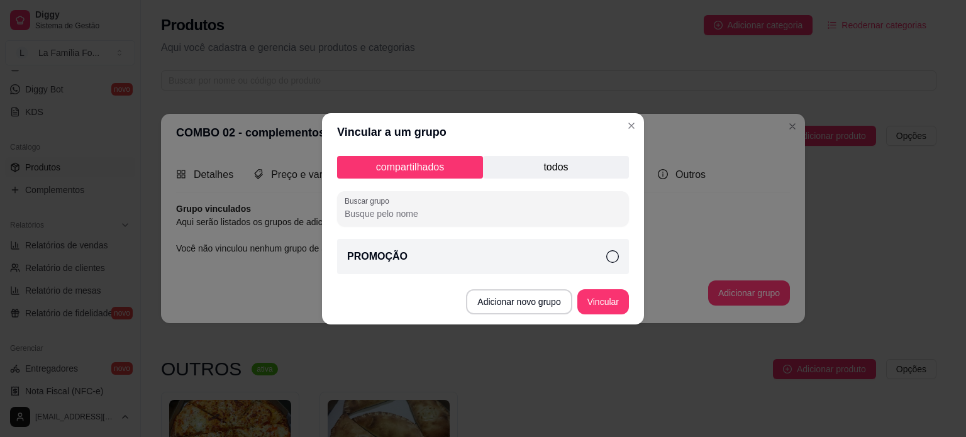
click at [602, 165] on p "todos" at bounding box center [556, 167] width 146 height 23
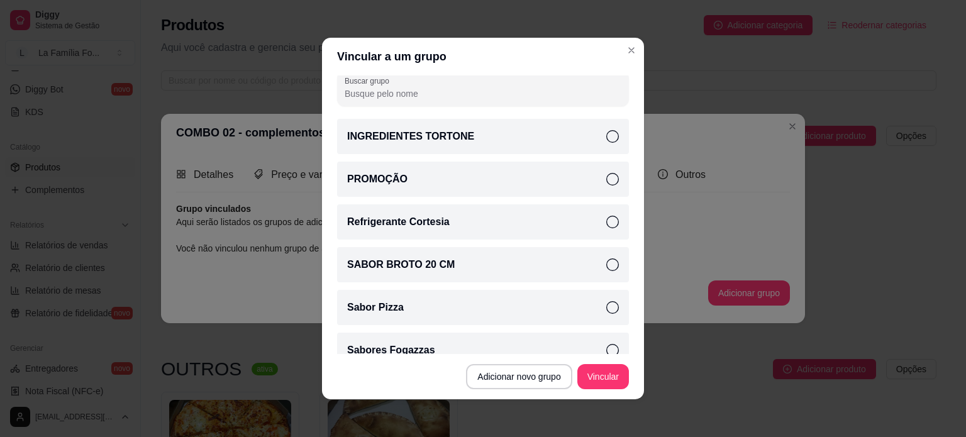
scroll to position [63, 0]
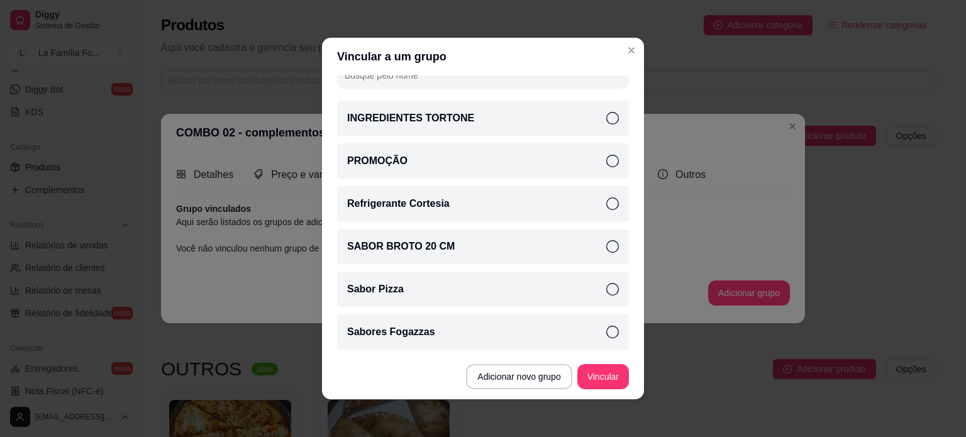
click at [572, 280] on div "Sabor Pizza" at bounding box center [483, 289] width 292 height 35
click at [591, 375] on button "Vincular" at bounding box center [603, 376] width 52 height 25
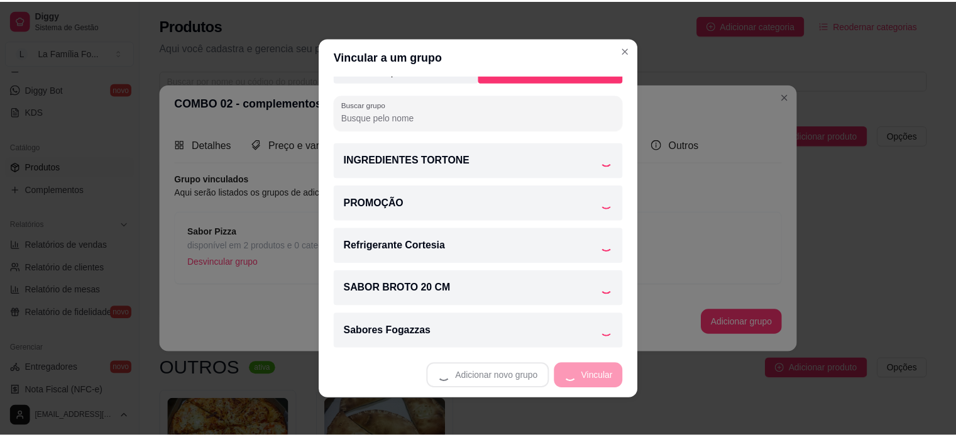
scroll to position [20, 0]
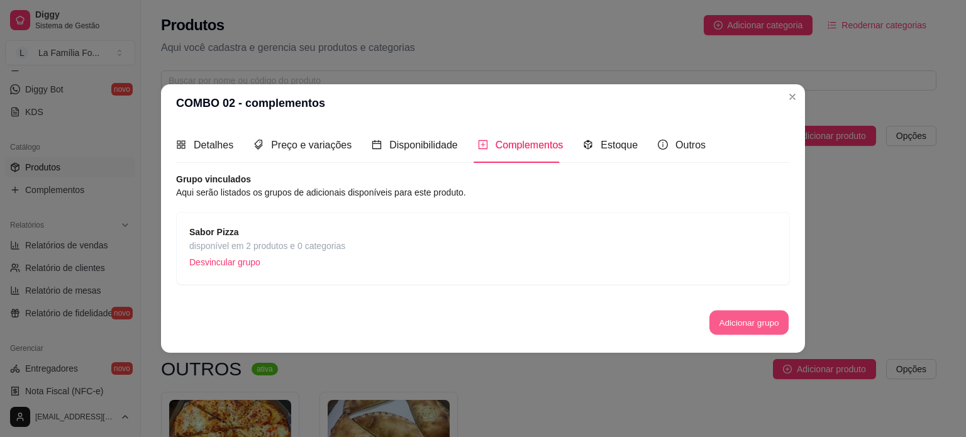
click at [742, 323] on button "Adicionar grupo" at bounding box center [748, 323] width 79 height 25
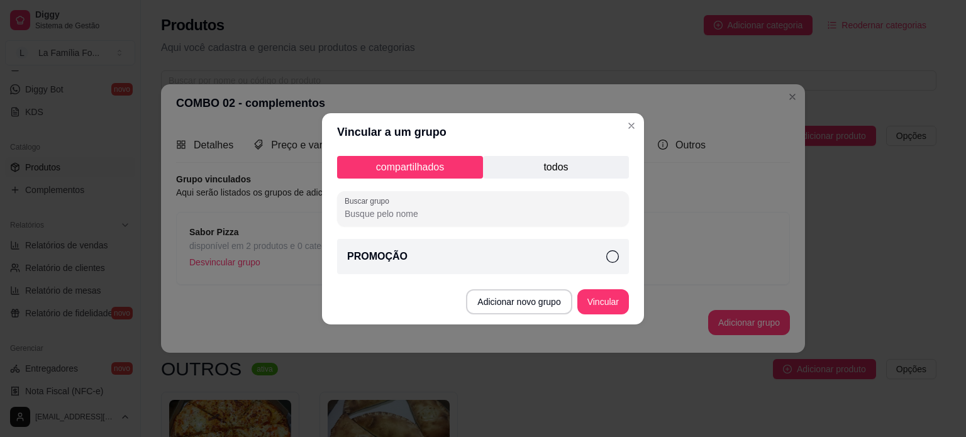
drag, startPoint x: 638, startPoint y: 197, endPoint x: 639, endPoint y: 256, distance: 58.5
click at [639, 256] on div "compartilhados todos Buscar grupo PROMOÇÃO" at bounding box center [483, 215] width 322 height 128
click at [577, 170] on p "todos" at bounding box center [556, 167] width 146 height 23
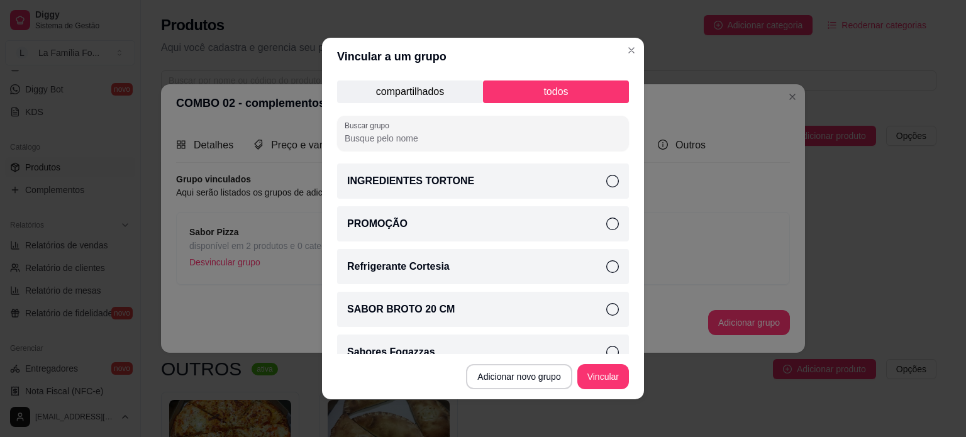
click at [581, 319] on div "SABOR BROTO 20 CM" at bounding box center [483, 309] width 292 height 35
click at [599, 374] on button "Vincular" at bounding box center [603, 376] width 52 height 25
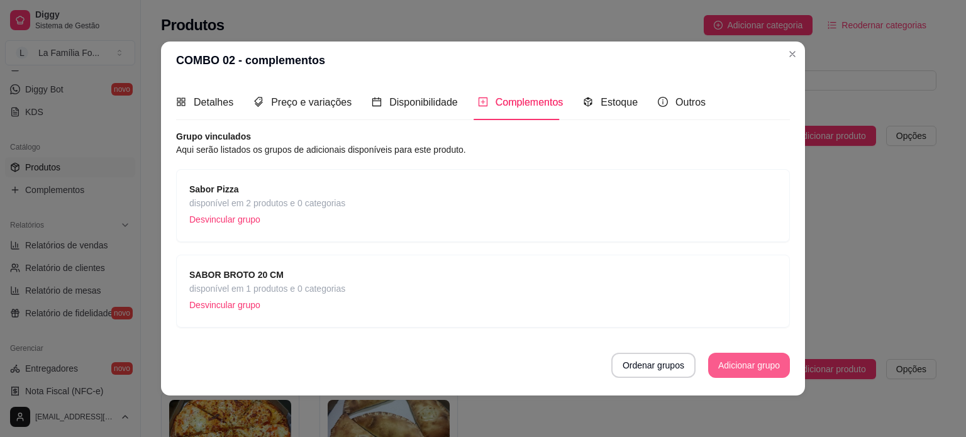
click at [719, 362] on button "Adicionar grupo" at bounding box center [749, 365] width 82 height 25
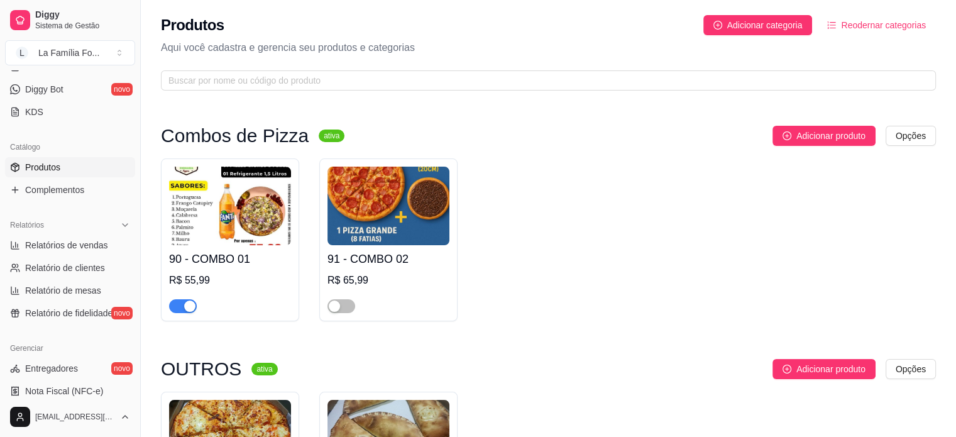
click at [399, 260] on h4 "91 - COMBO 02" at bounding box center [389, 259] width 122 height 18
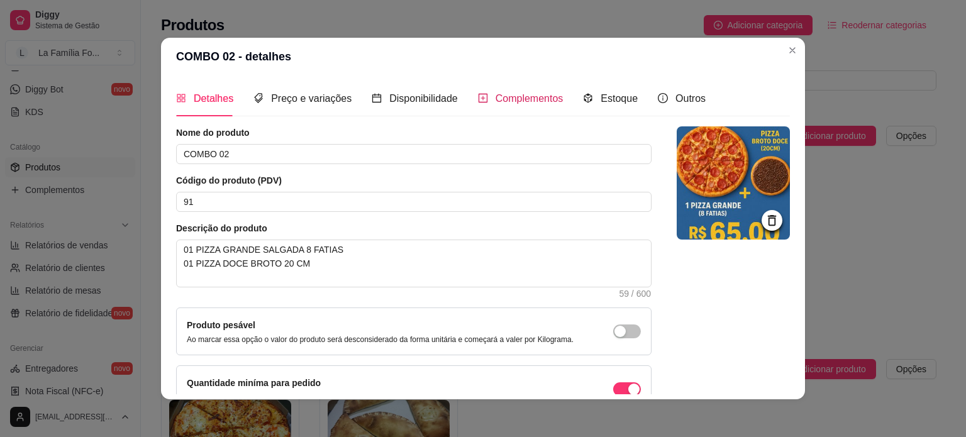
click at [509, 93] on span "Complementos" at bounding box center [530, 98] width 68 height 11
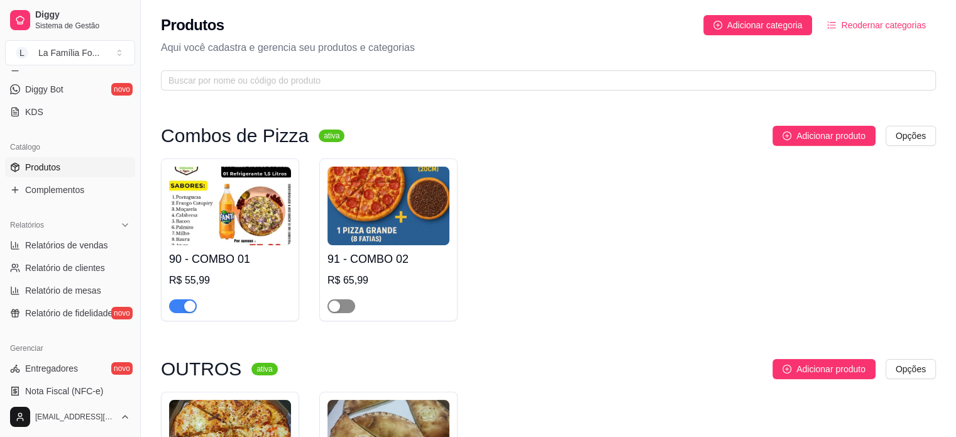
click at [347, 304] on span "button" at bounding box center [342, 306] width 28 height 14
